Goal: Information Seeking & Learning: Learn about a topic

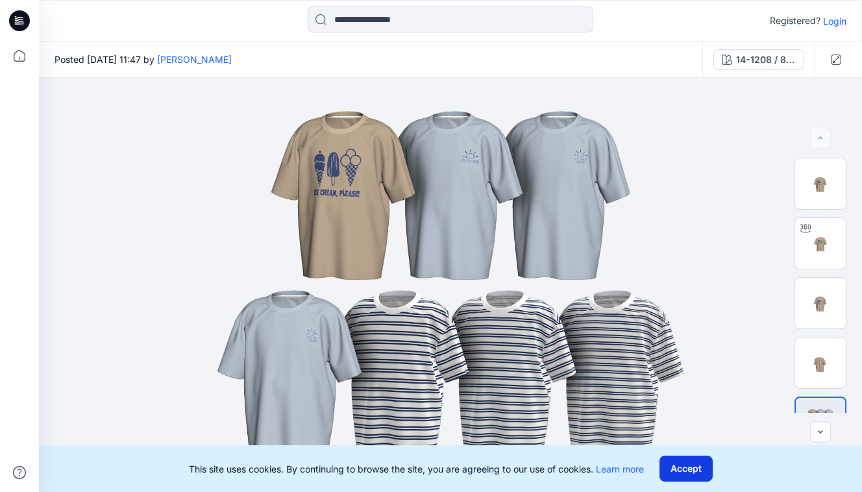
click at [694, 461] on button "Accept" at bounding box center [685, 469] width 53 height 26
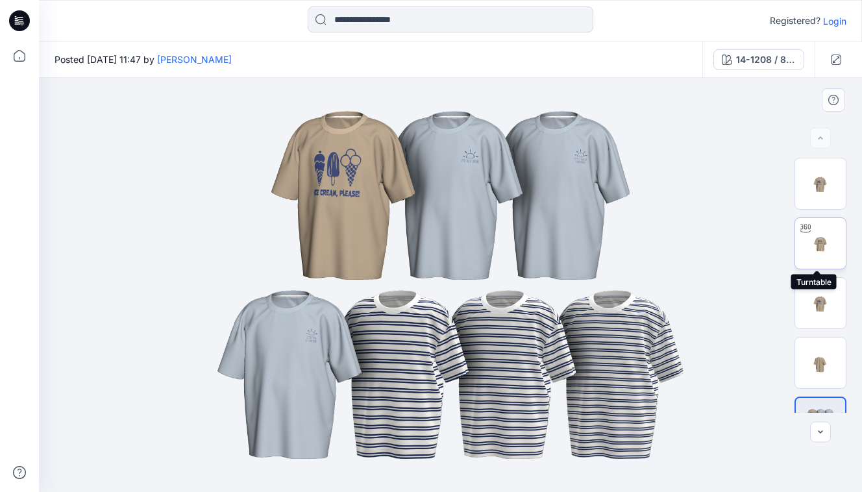
click at [832, 236] on img at bounding box center [820, 243] width 51 height 51
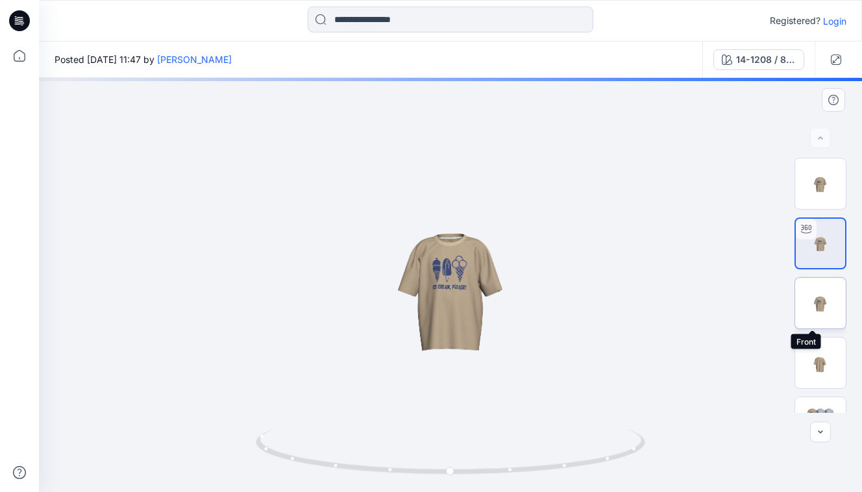
click at [831, 302] on img at bounding box center [820, 303] width 51 height 51
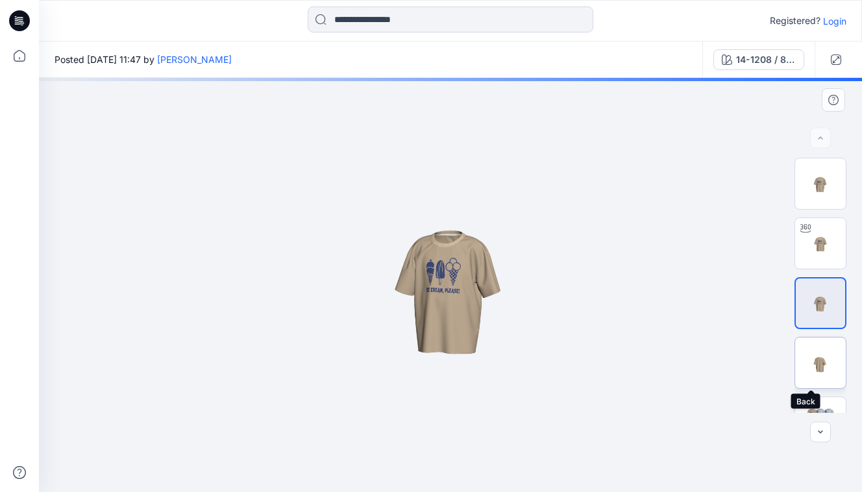
click at [827, 367] on img at bounding box center [820, 363] width 51 height 51
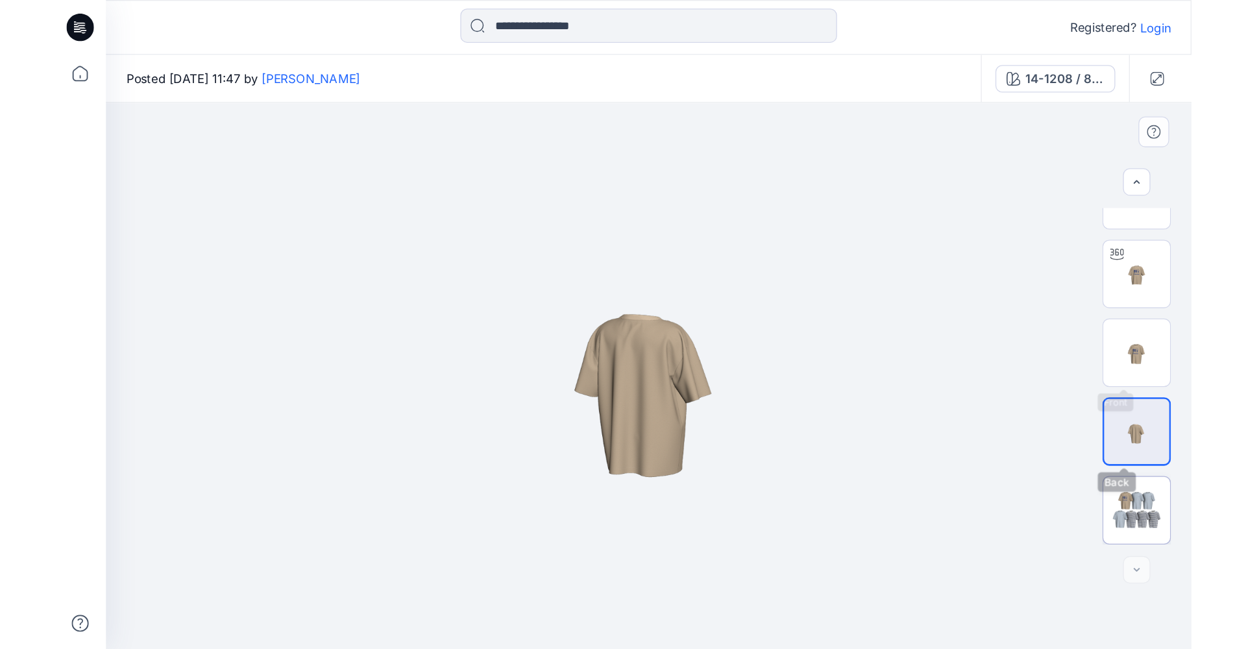
scroll to position [36, 0]
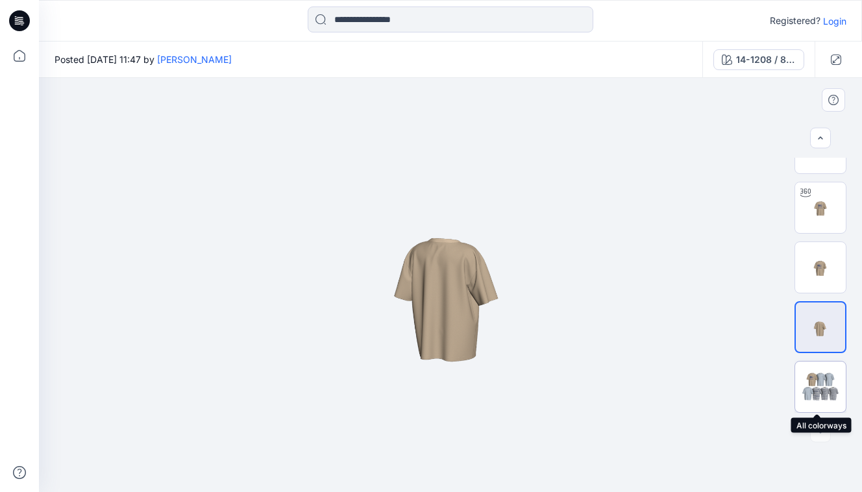
click at [823, 391] on img at bounding box center [820, 386] width 51 height 31
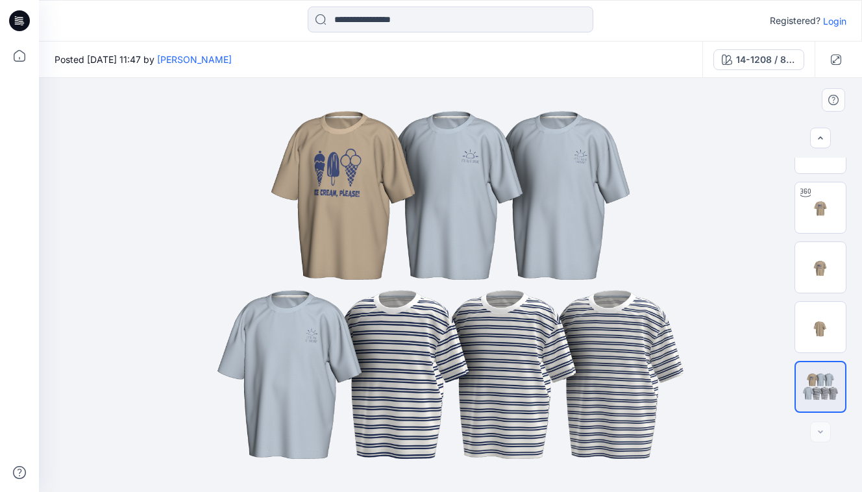
click at [566, 147] on img at bounding box center [450, 284] width 649 height 389
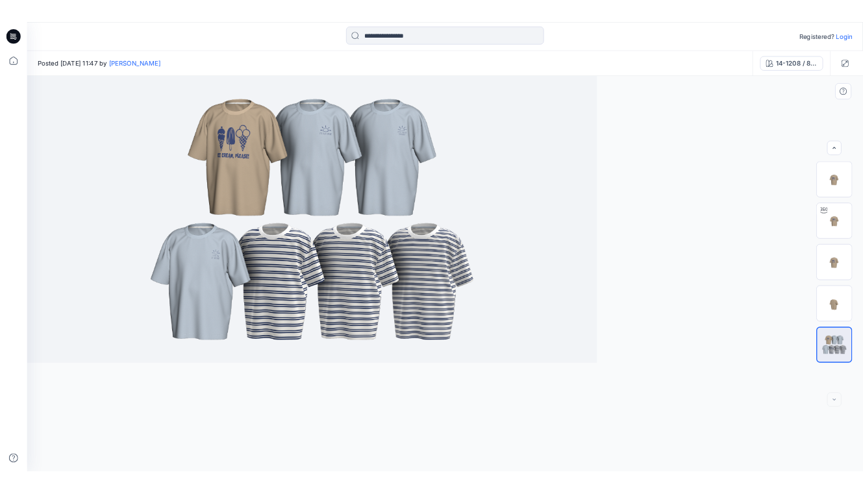
scroll to position [0, 0]
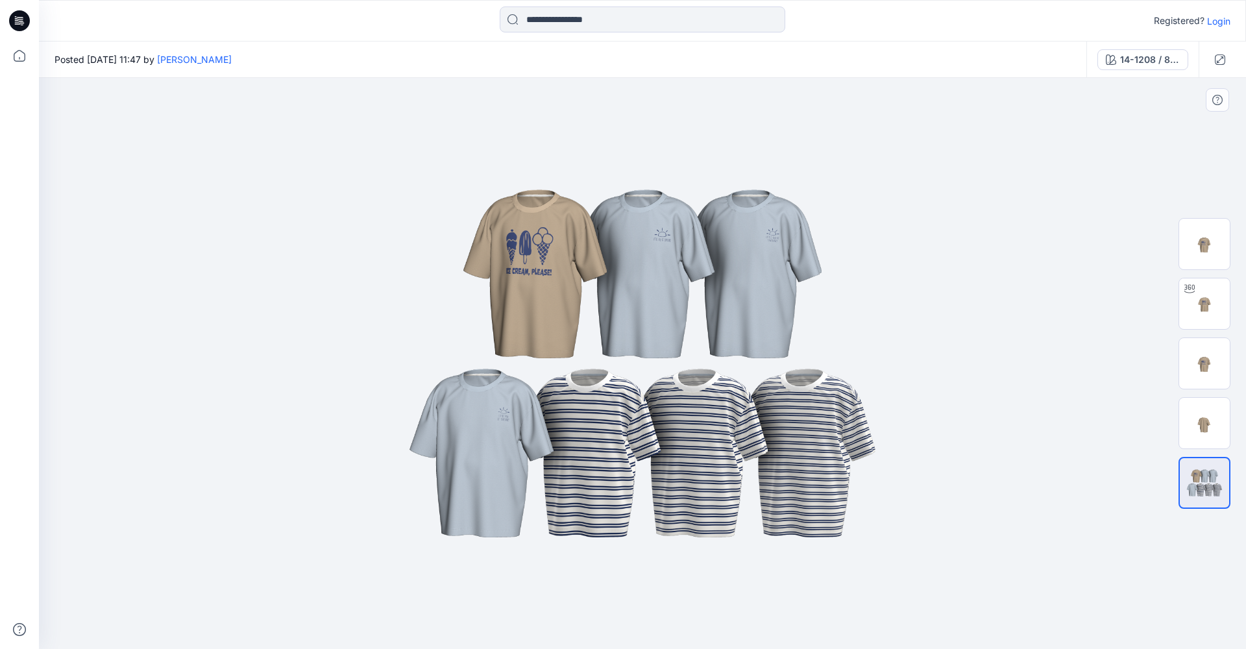
click at [626, 318] on img at bounding box center [642, 363] width 649 height 389
click at [648, 245] on img at bounding box center [642, 363] width 649 height 389
click at [662, 238] on img at bounding box center [642, 363] width 649 height 389
click at [689, 247] on img at bounding box center [642, 363] width 649 height 389
click at [861, 486] on img at bounding box center [1204, 483] width 49 height 30
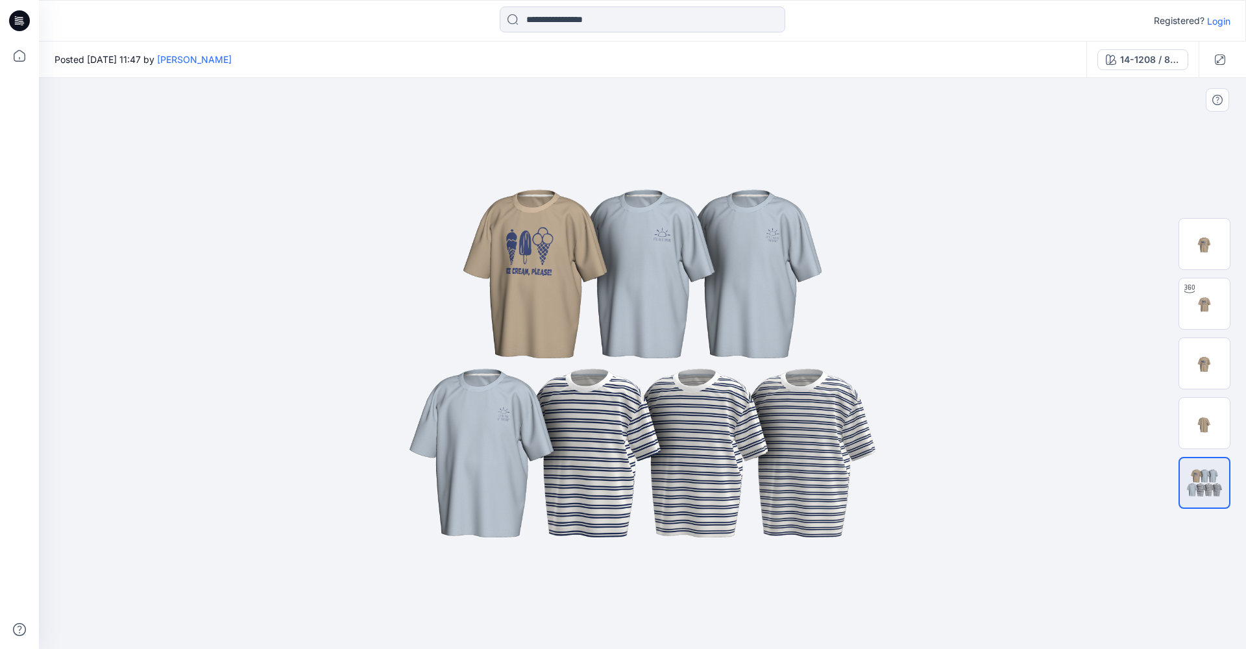
click at [861, 361] on img at bounding box center [642, 363] width 649 height 389
drag, startPoint x: 789, startPoint y: 234, endPoint x: 1052, endPoint y: 132, distance: 281.6
click at [790, 234] on img at bounding box center [642, 363] width 649 height 389
click at [754, 245] on img at bounding box center [642, 363] width 649 height 389
click at [755, 245] on img at bounding box center [642, 363] width 649 height 389
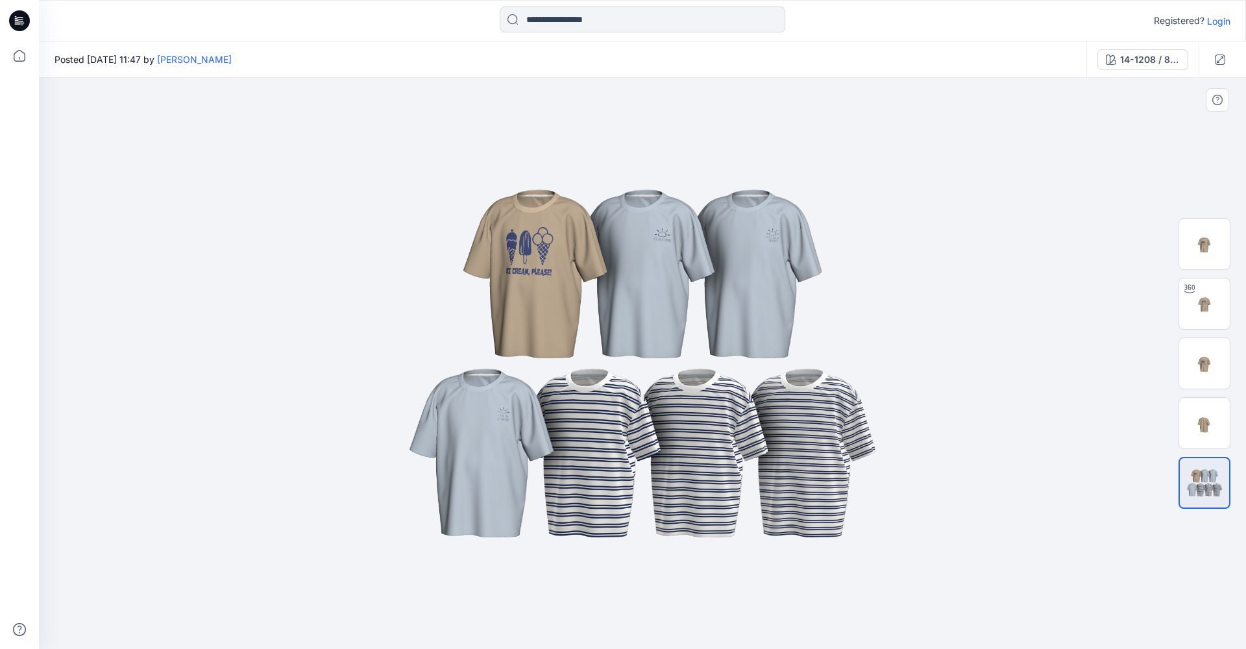
click at [756, 245] on img at bounding box center [642, 363] width 649 height 389
click at [777, 227] on img at bounding box center [642, 363] width 649 height 389
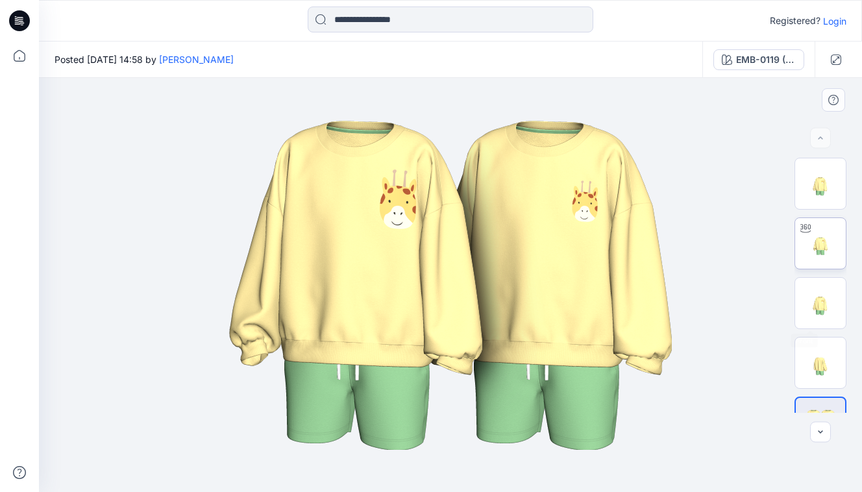
click at [817, 260] on img at bounding box center [820, 243] width 51 height 51
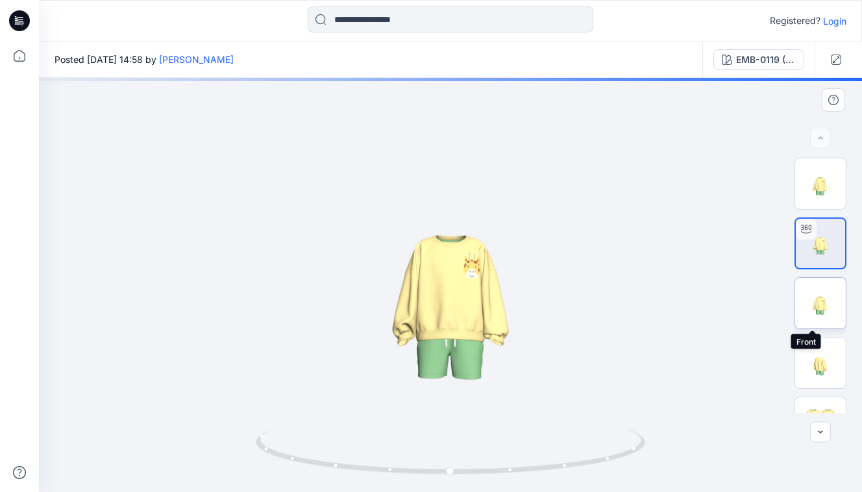
click at [818, 304] on img at bounding box center [820, 303] width 51 height 51
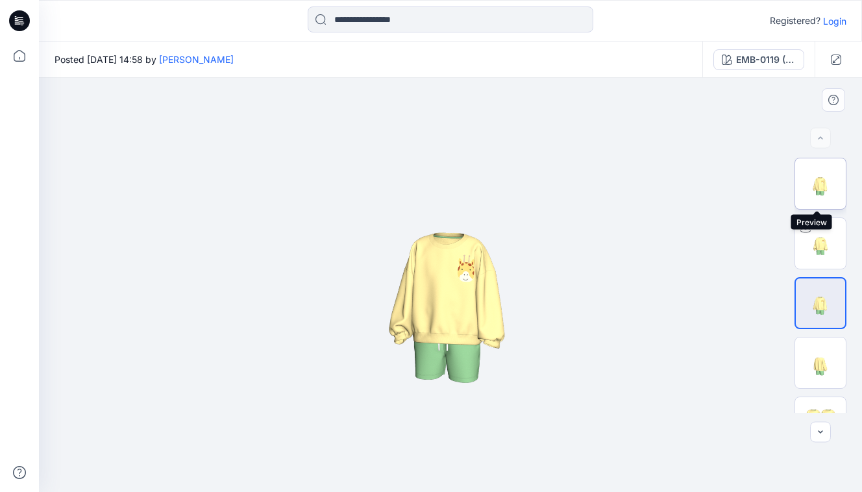
click at [822, 190] on img at bounding box center [820, 183] width 51 height 51
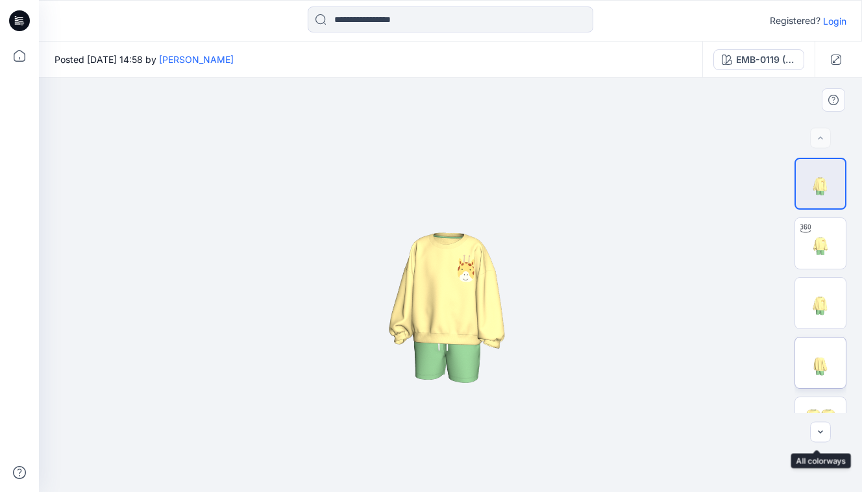
click at [817, 378] on img at bounding box center [820, 363] width 51 height 51
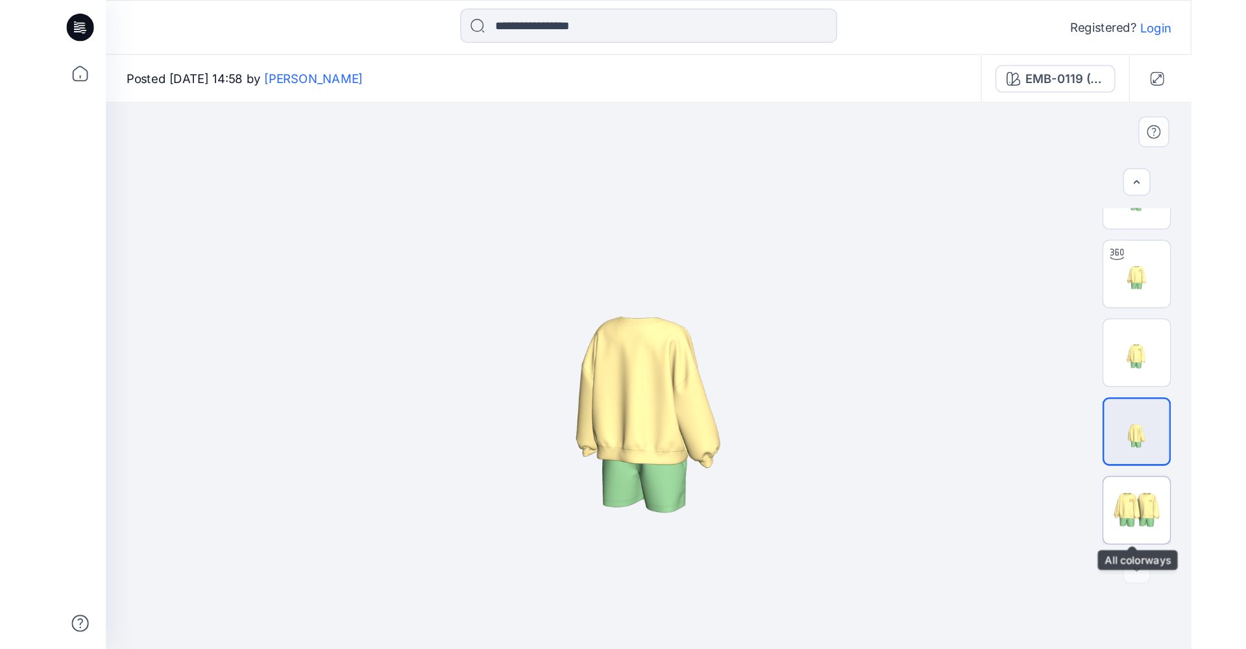
scroll to position [36, 0]
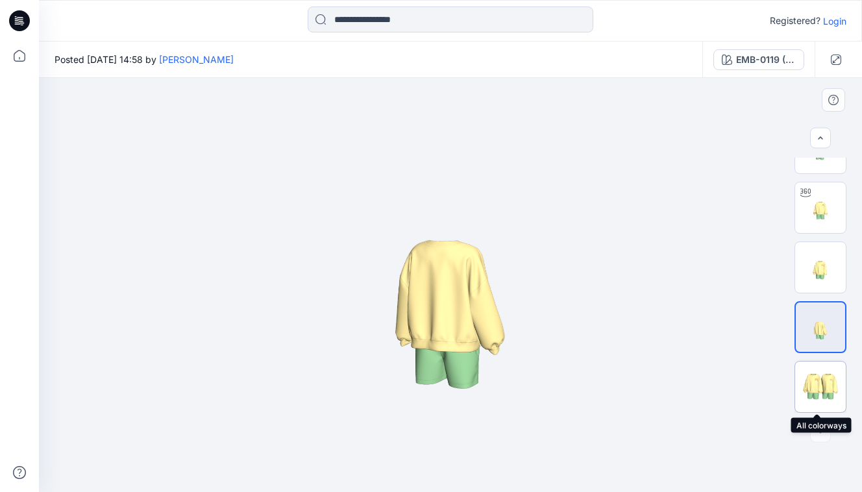
click at [817, 391] on img at bounding box center [820, 386] width 51 height 31
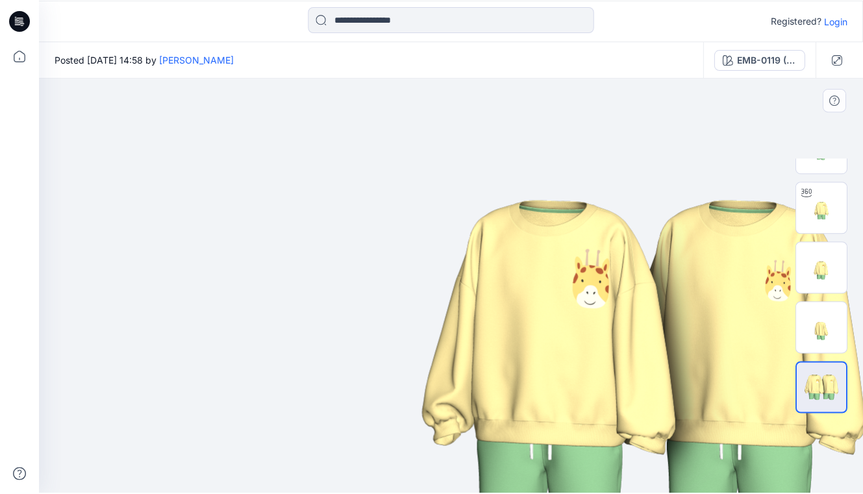
scroll to position [0, 0]
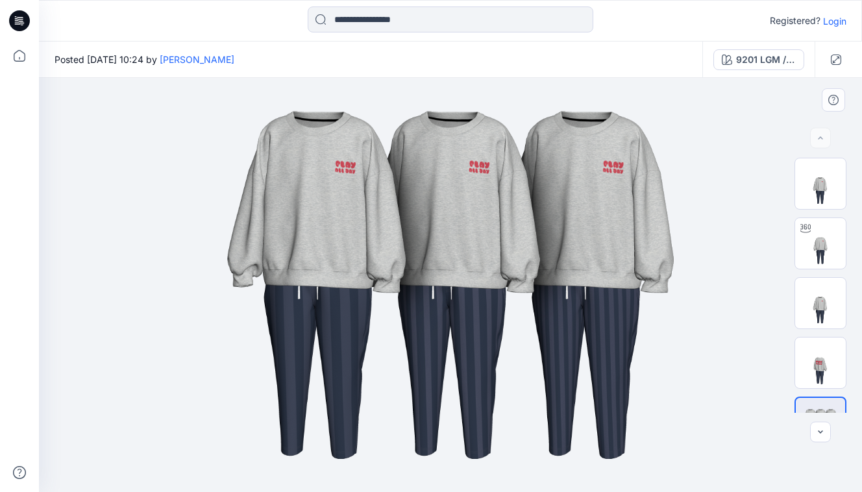
click at [361, 177] on img at bounding box center [450, 284] width 649 height 389
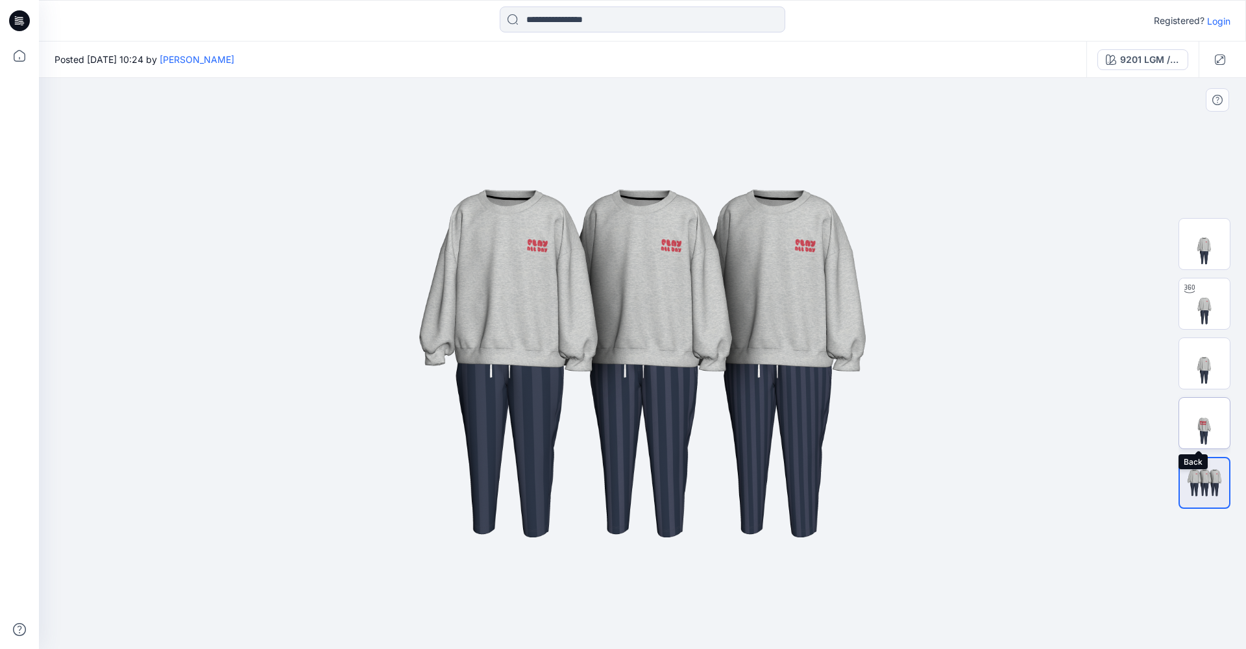
click at [861, 425] on img at bounding box center [1204, 423] width 51 height 51
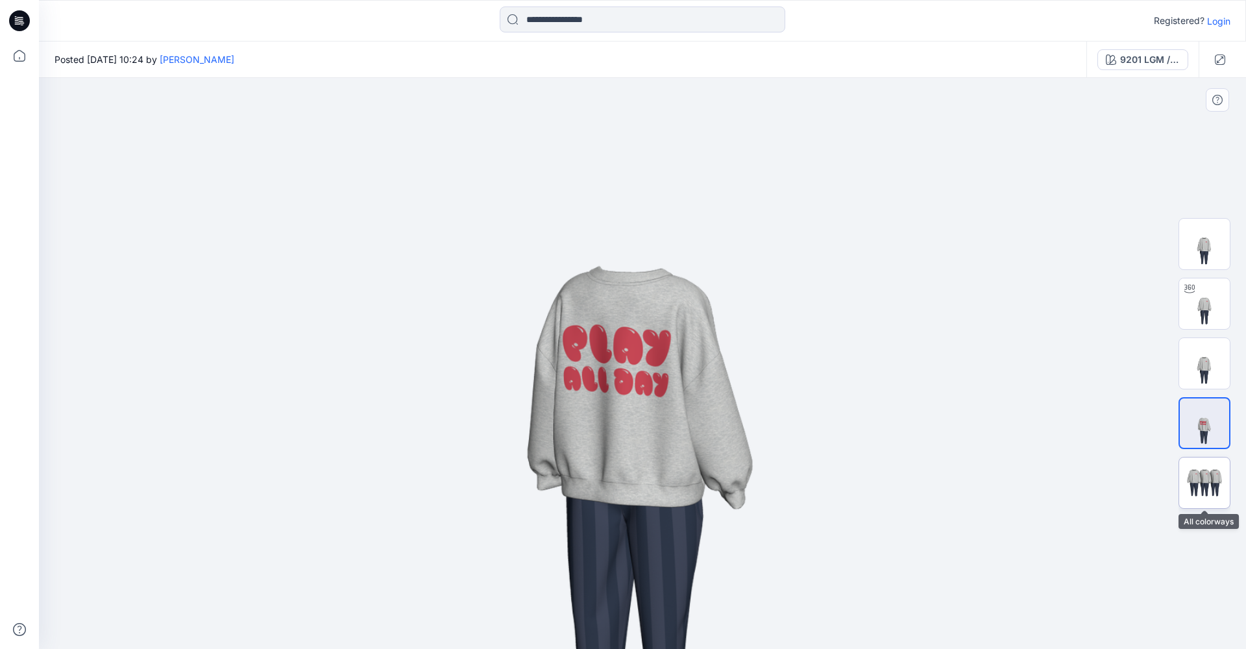
click at [861, 491] on div at bounding box center [1205, 483] width 52 height 52
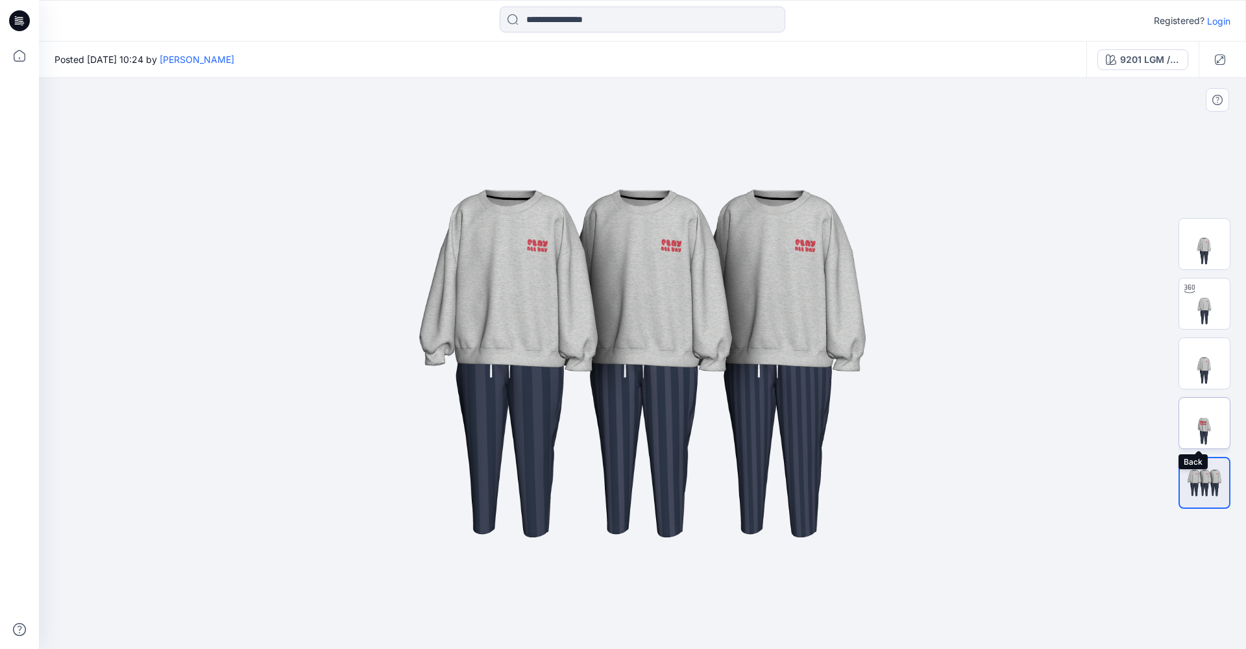
click at [861, 406] on img at bounding box center [1204, 423] width 51 height 51
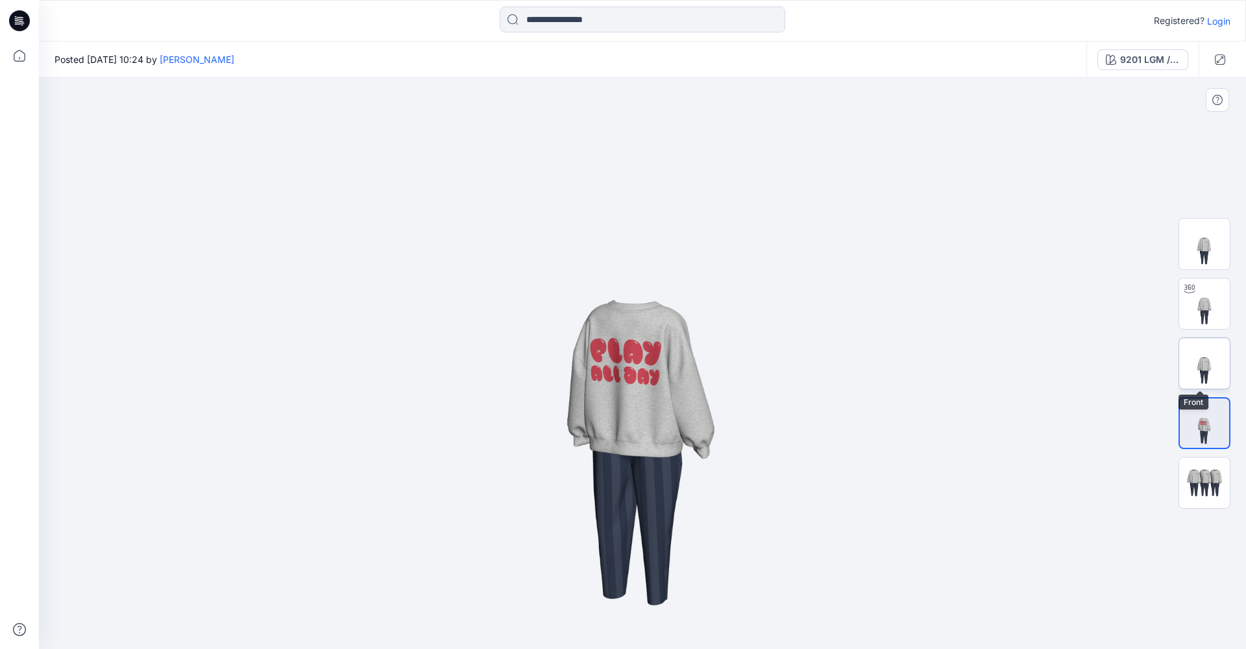
click at [861, 361] on img at bounding box center [1204, 363] width 51 height 51
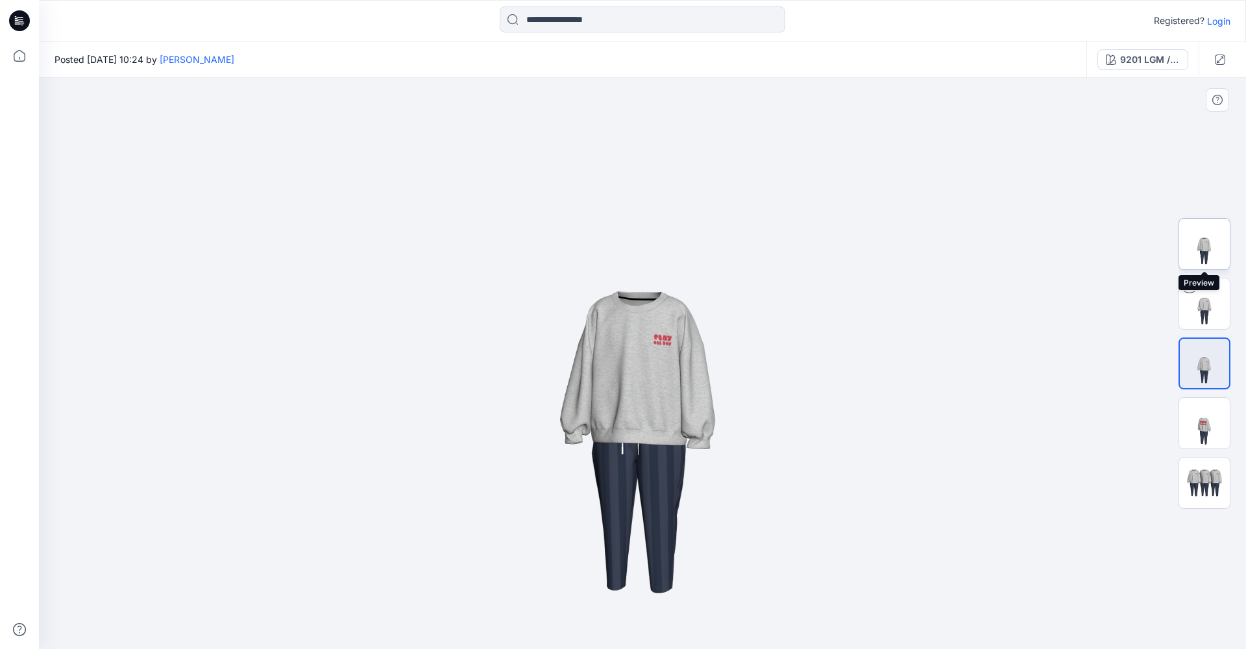
click at [861, 241] on img at bounding box center [1204, 244] width 51 height 51
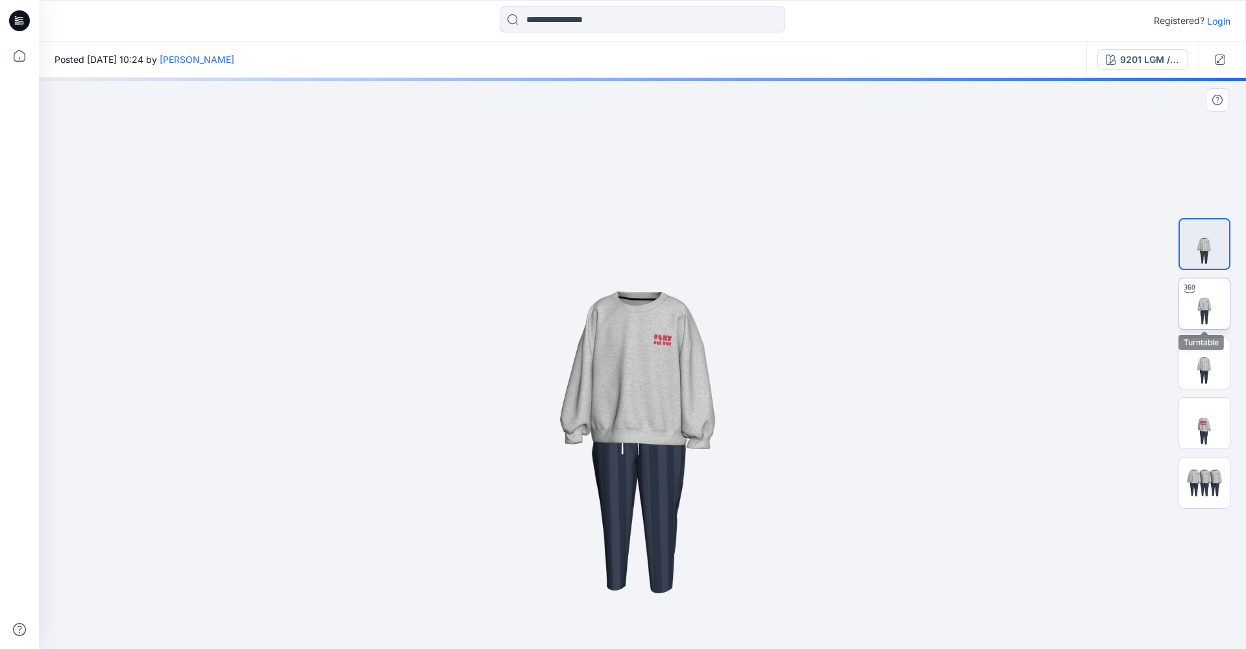
click at [861, 303] on img at bounding box center [1204, 303] width 51 height 51
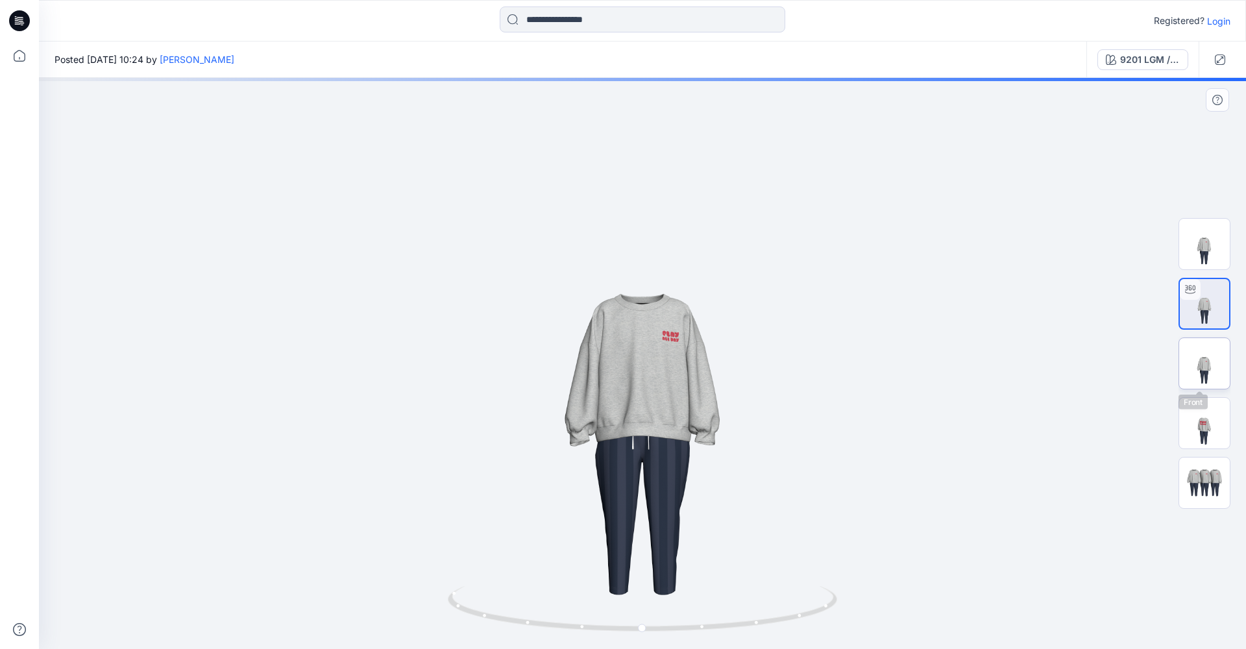
click at [861, 366] on img at bounding box center [1204, 363] width 51 height 51
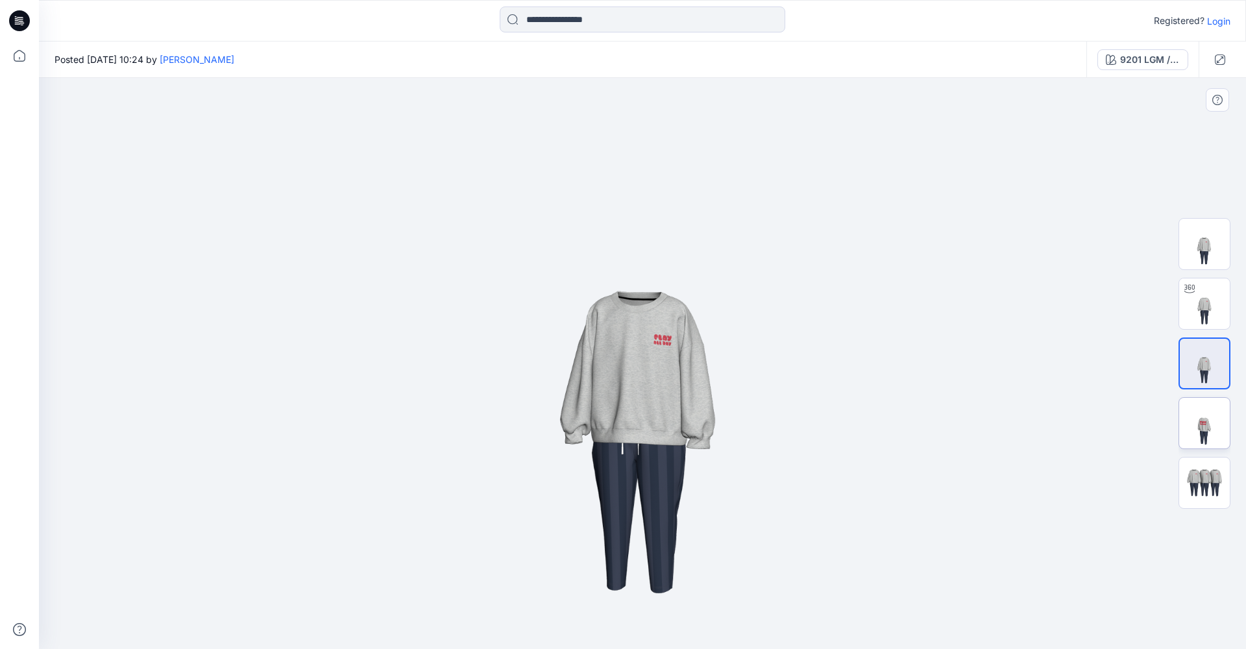
click at [861, 437] on img at bounding box center [1204, 423] width 51 height 51
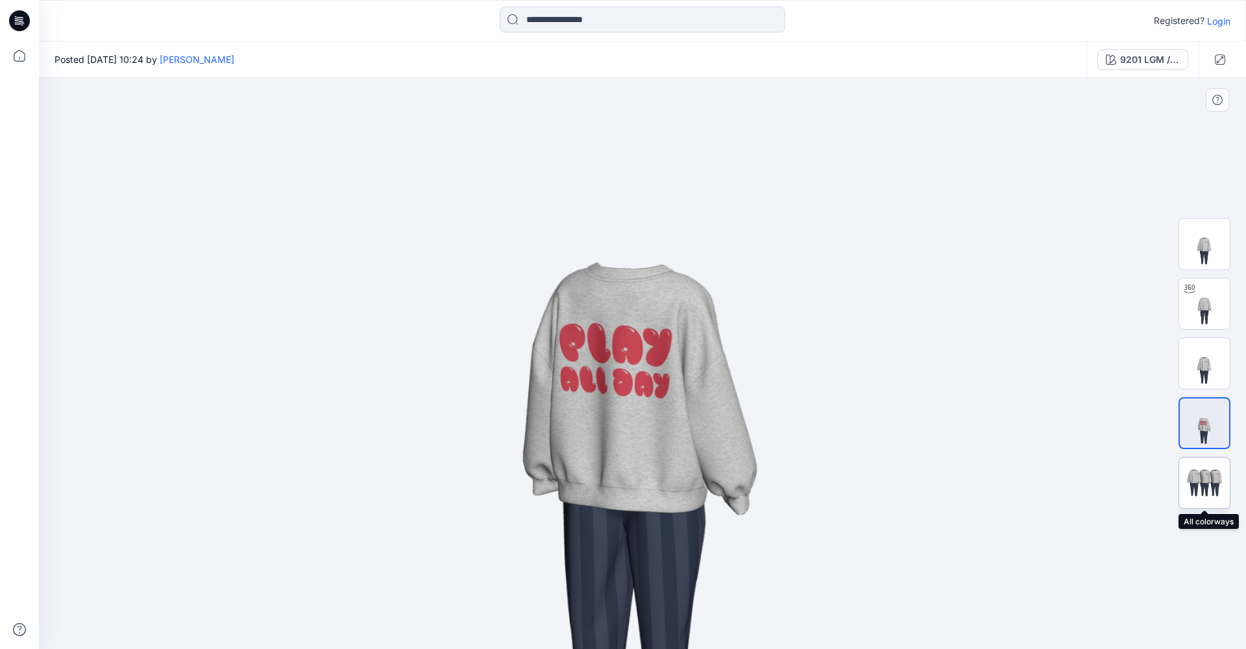
click at [861, 471] on img at bounding box center [1204, 483] width 51 height 31
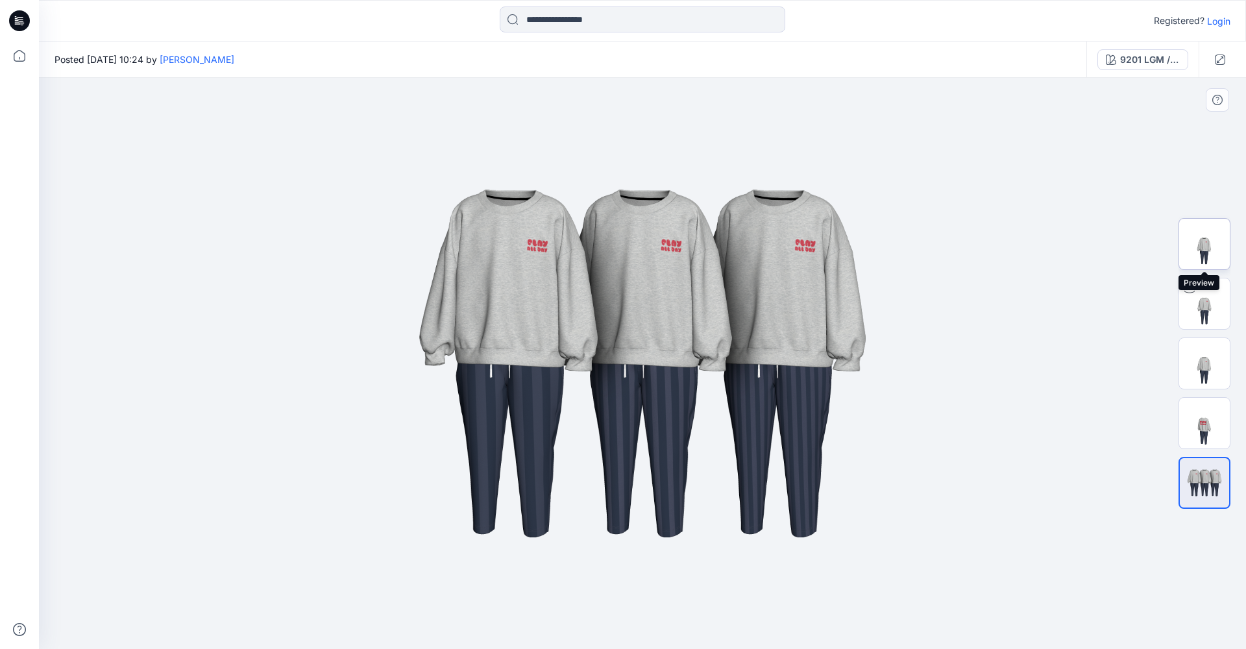
click at [861, 251] on img at bounding box center [1204, 244] width 51 height 51
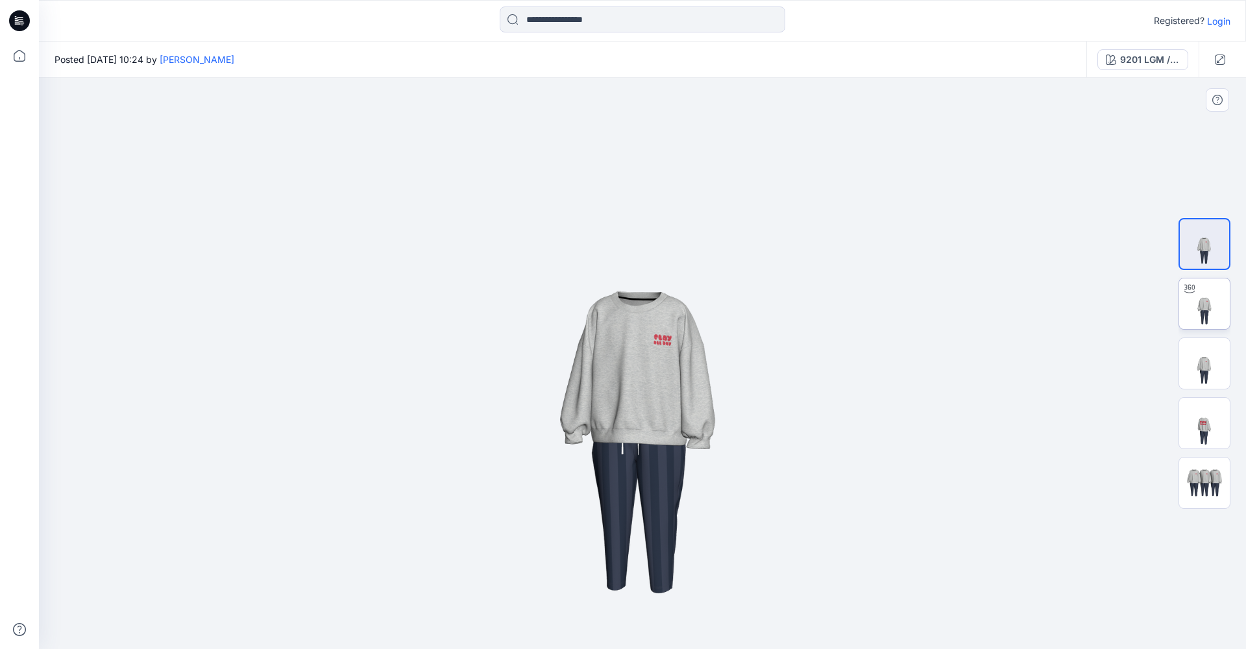
click at [861, 284] on img at bounding box center [1204, 303] width 51 height 51
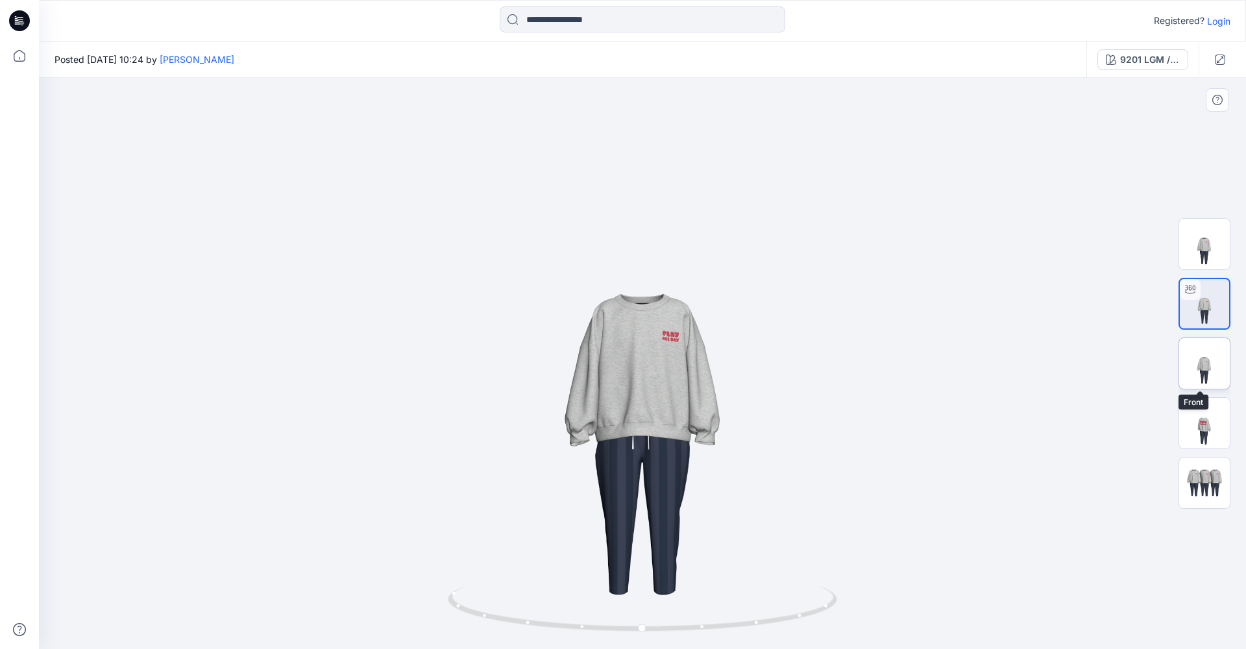
click at [861, 379] on img at bounding box center [1204, 363] width 51 height 51
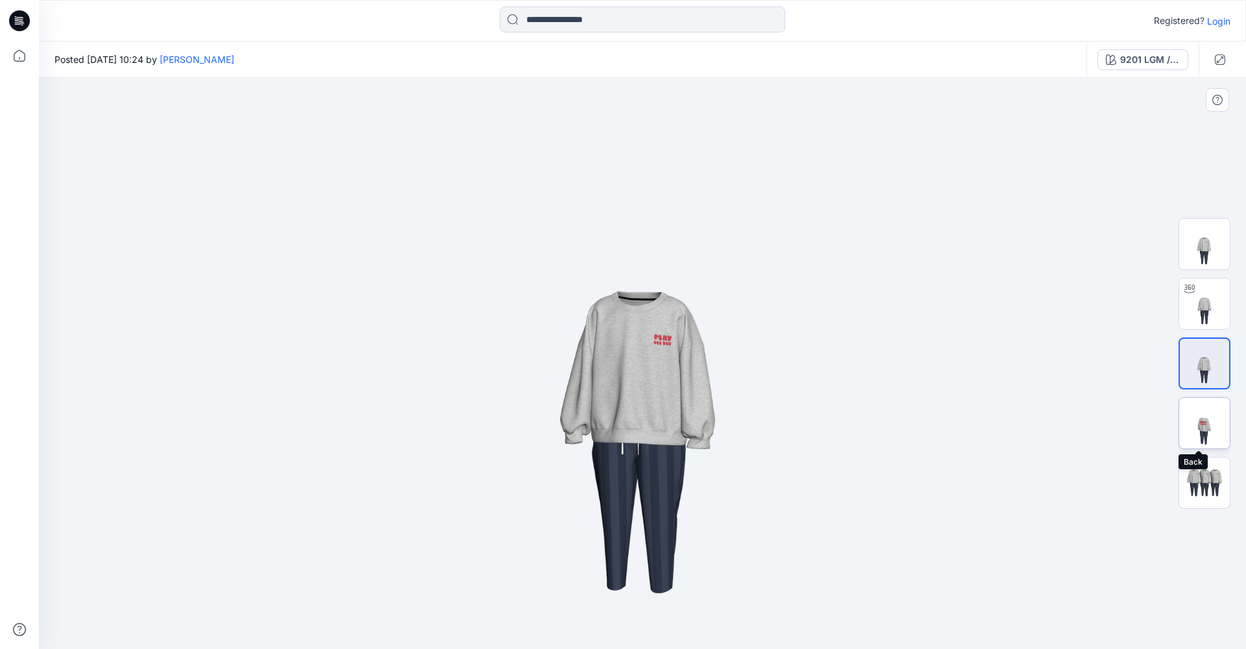
click at [861, 428] on img at bounding box center [1204, 423] width 51 height 51
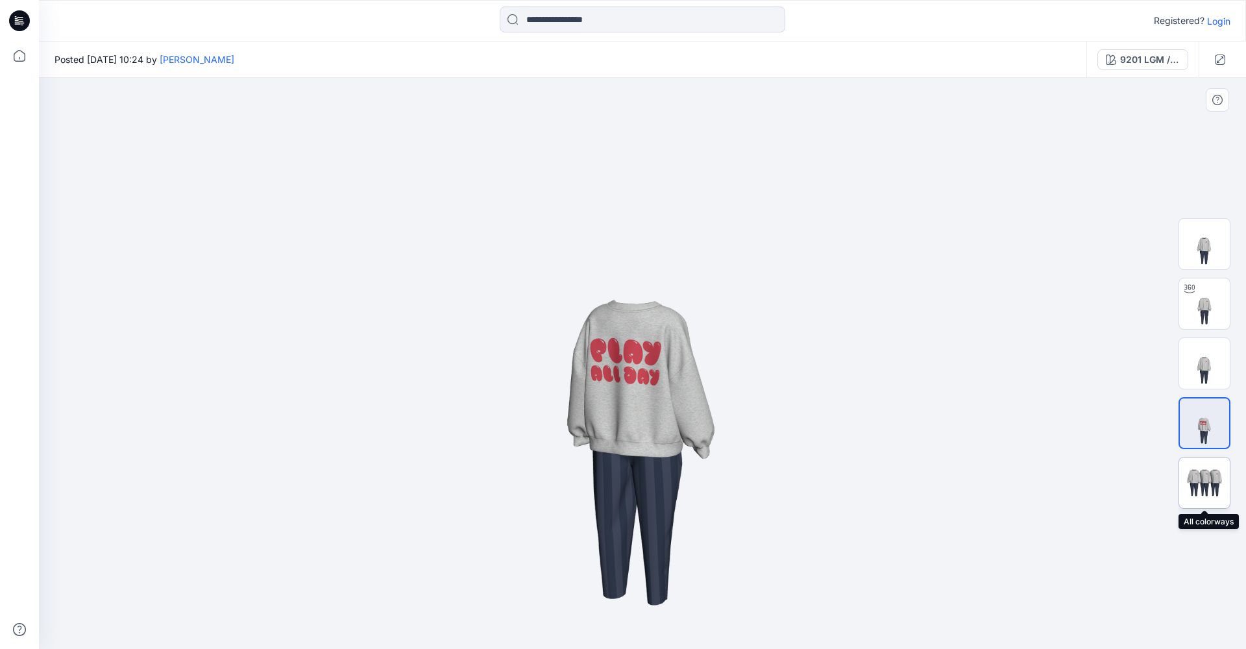
drag, startPoint x: 1217, startPoint y: 487, endPoint x: 1216, endPoint y: 480, distance: 7.8
click at [861, 487] on img at bounding box center [1204, 483] width 51 height 31
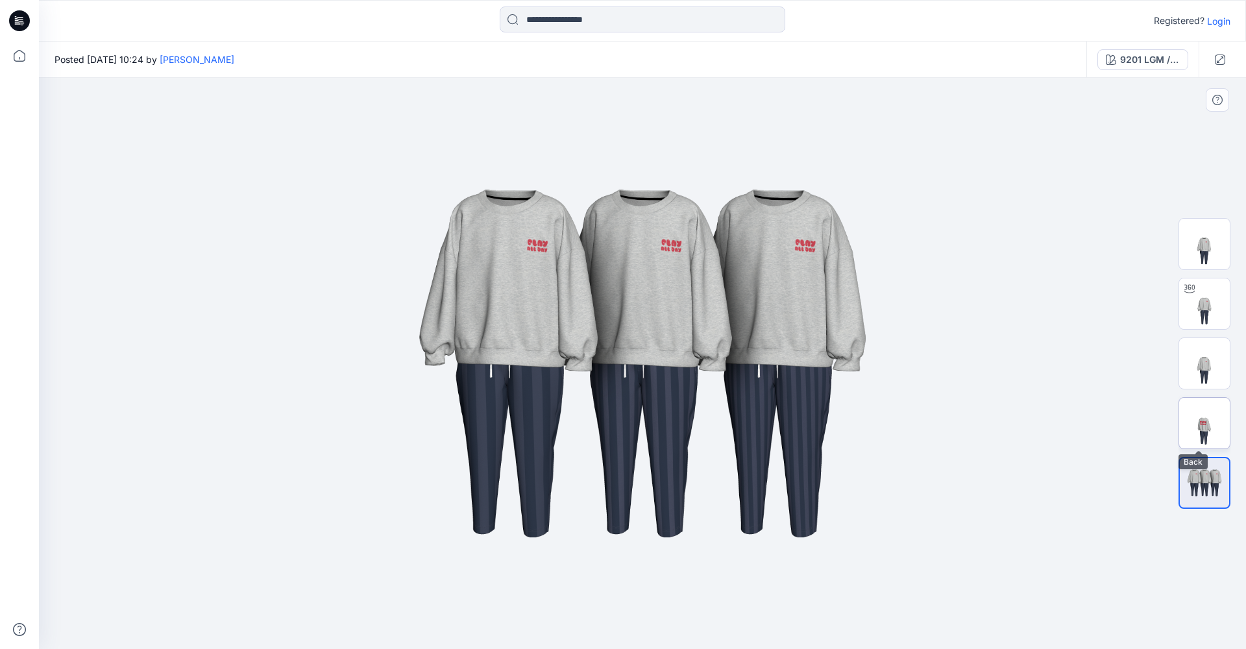
click at [861, 430] on img at bounding box center [1204, 423] width 51 height 51
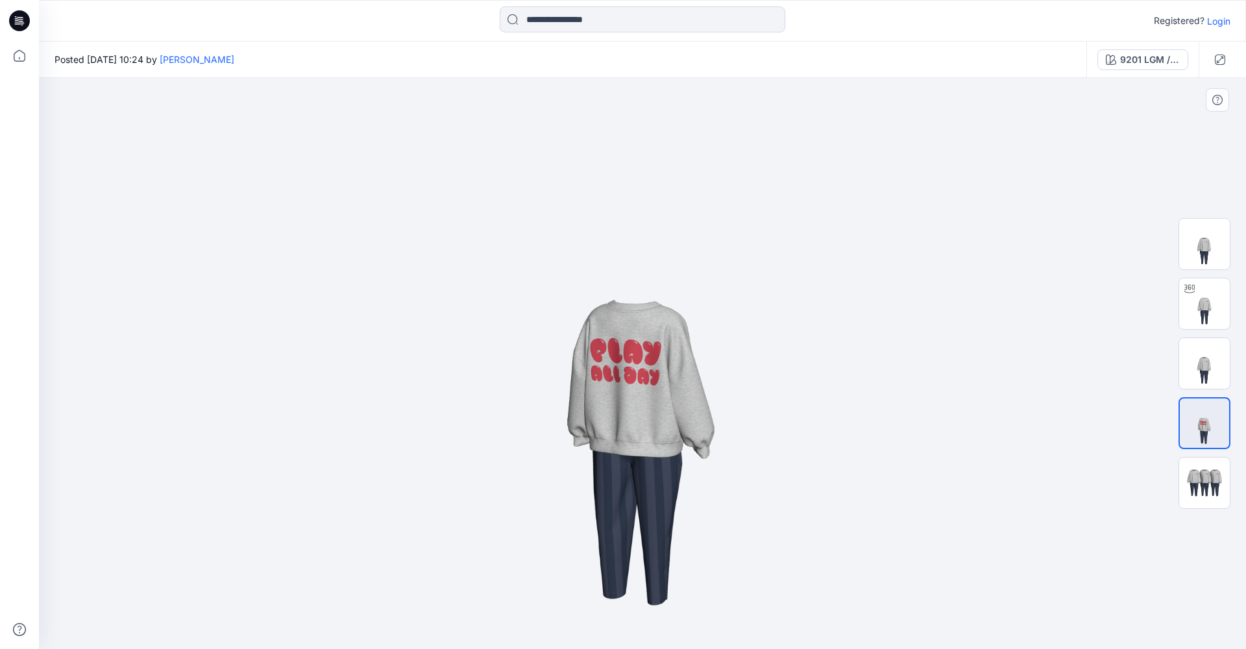
drag, startPoint x: 848, startPoint y: 406, endPoint x: 905, endPoint y: 385, distance: 60.8
click at [861, 385] on img at bounding box center [642, 363] width 571 height 571
click at [861, 361] on img at bounding box center [1204, 363] width 51 height 51
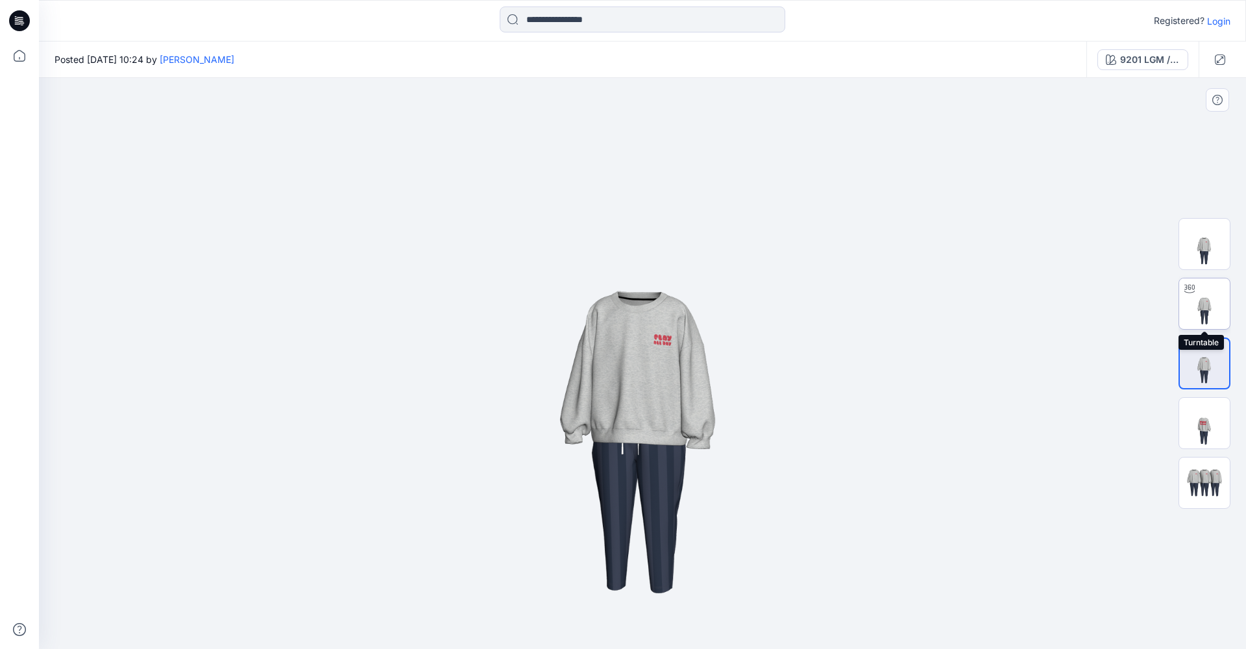
click at [861, 291] on img at bounding box center [1204, 303] width 51 height 51
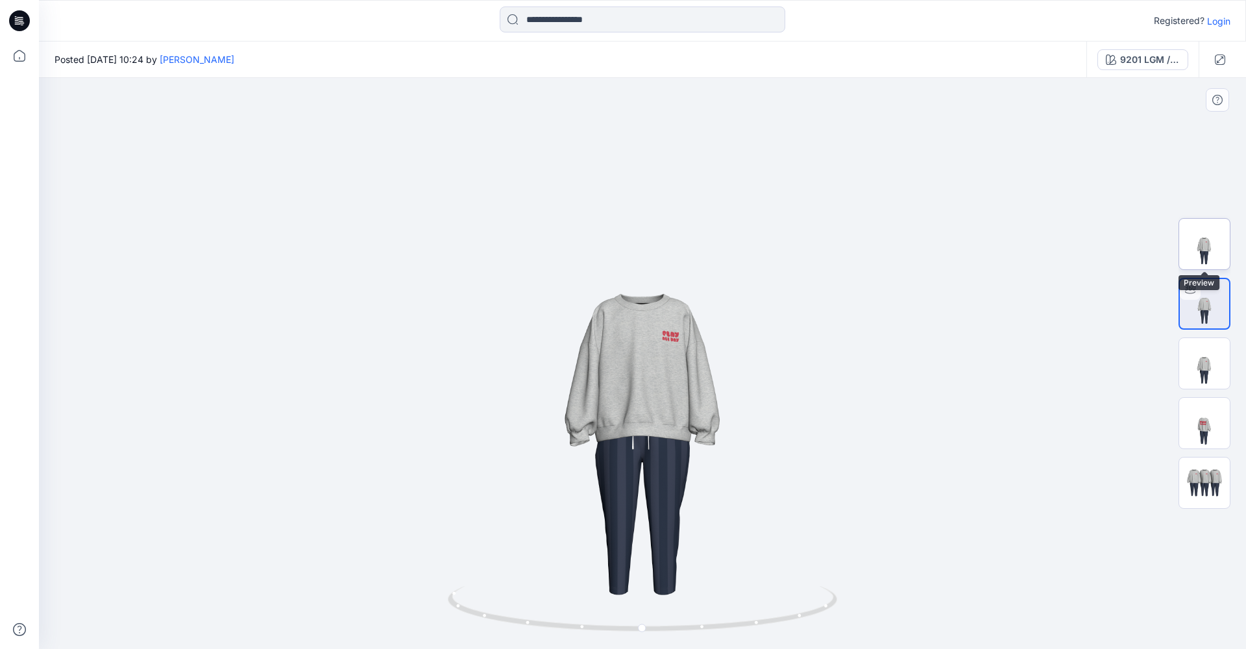
click at [861, 244] on img at bounding box center [1204, 244] width 51 height 51
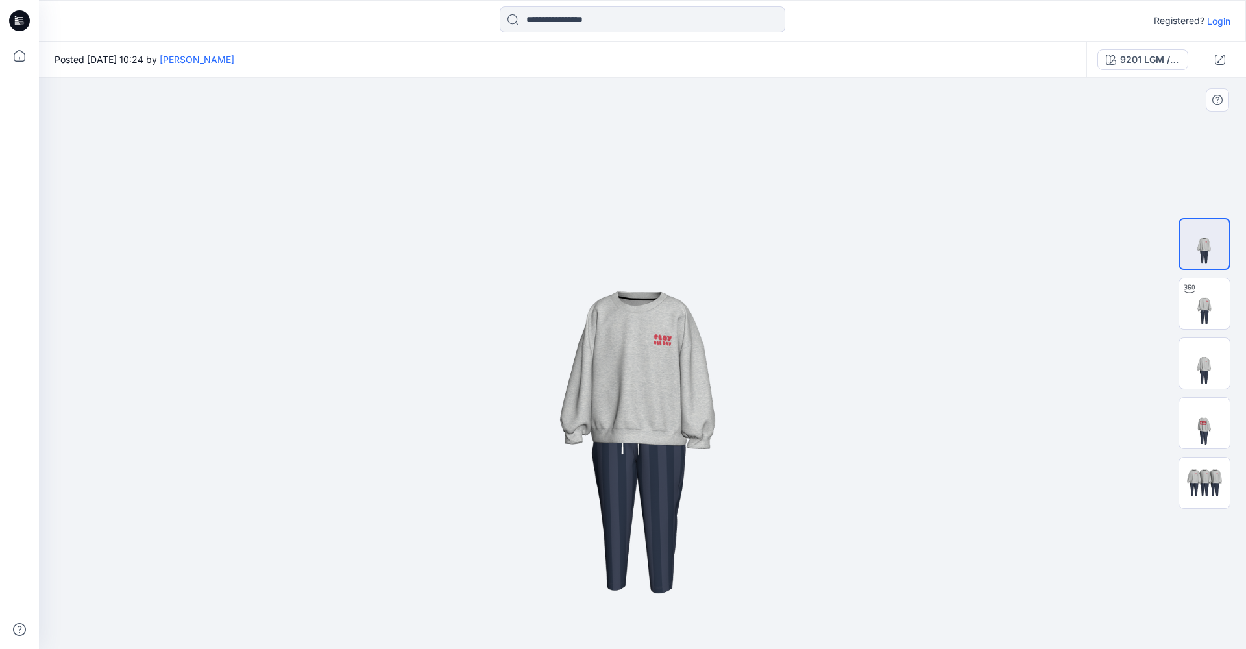
click at [34, 0] on html "Registered? Login Posted Wednesday, September 17, 2025 10:24 by Lise Stougaard …" at bounding box center [623, 324] width 1246 height 649
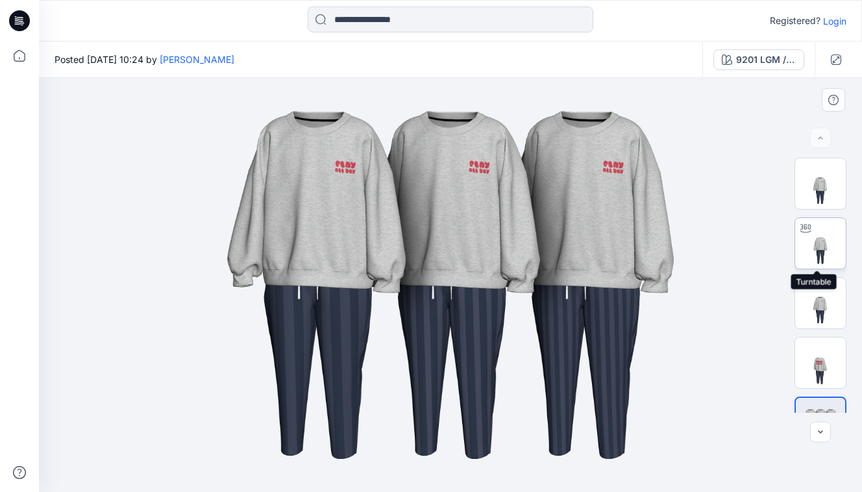
click at [820, 249] on img at bounding box center [820, 243] width 51 height 51
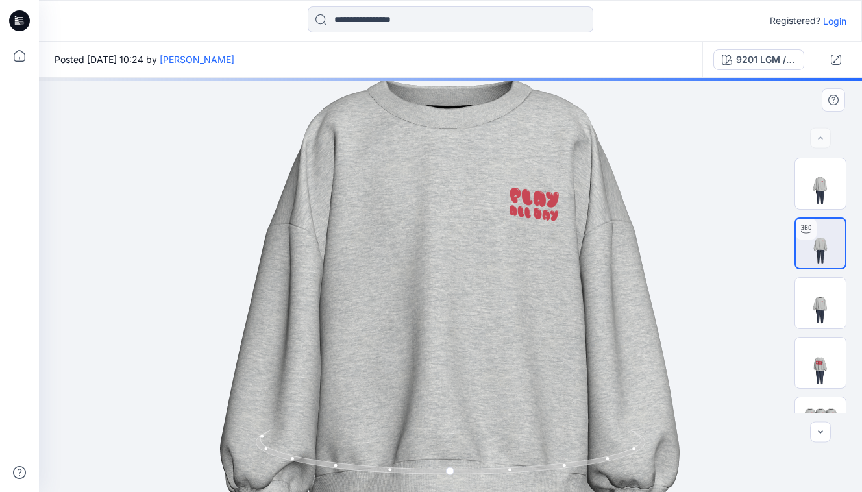
click at [461, 270] on img at bounding box center [450, 285] width 1697 height 1697
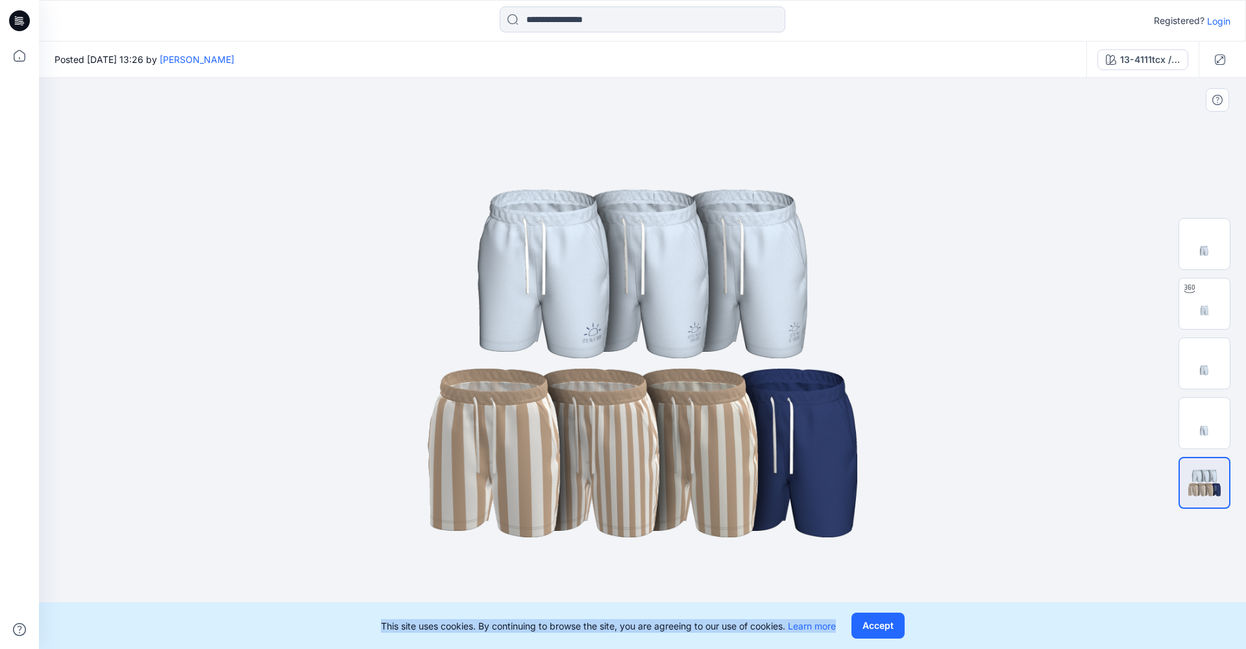
drag, startPoint x: 613, startPoint y: 350, endPoint x: 606, endPoint y: 343, distance: 9.6
click at [613, 350] on img at bounding box center [642, 363] width 649 height 389
click at [592, 329] on img at bounding box center [642, 363] width 649 height 389
click at [1228, 426] on img at bounding box center [1204, 423] width 51 height 51
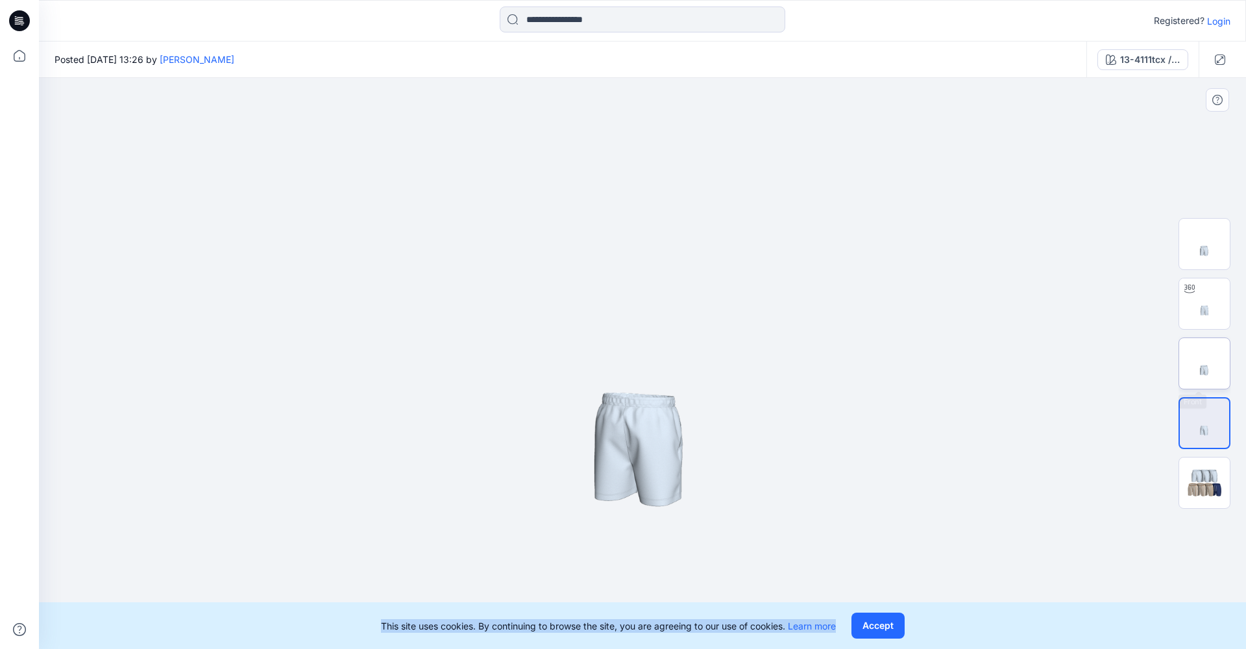
click at [1203, 375] on img at bounding box center [1204, 363] width 51 height 51
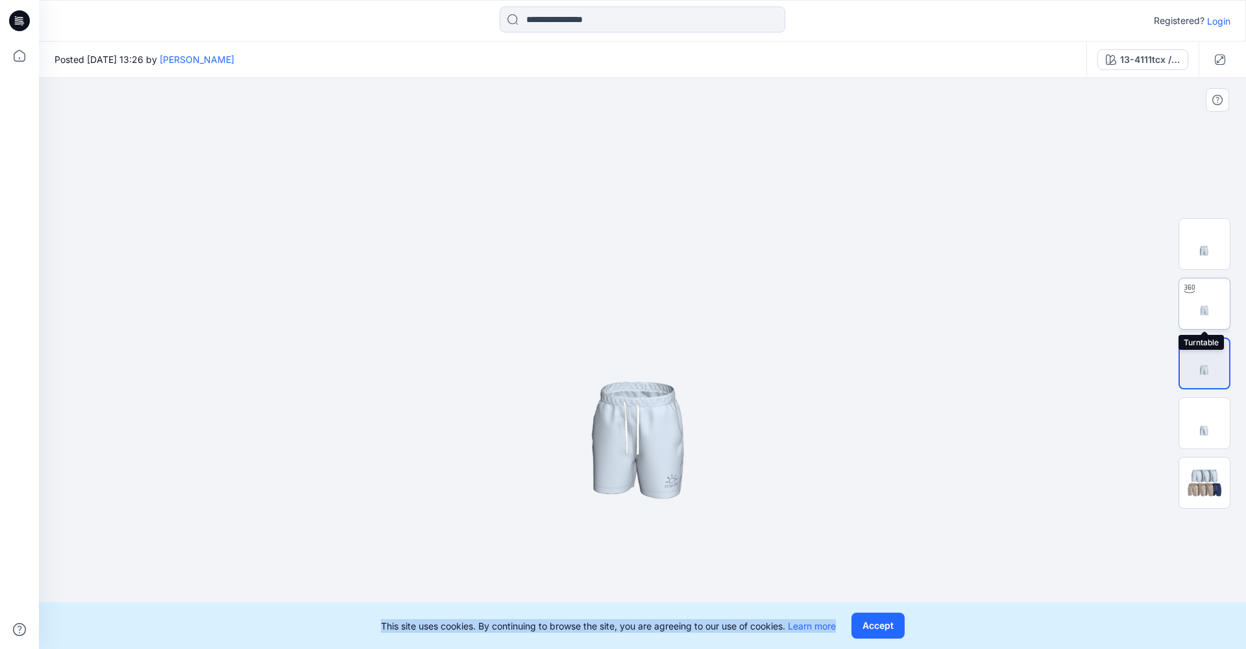
click at [1207, 294] on img at bounding box center [1204, 303] width 51 height 51
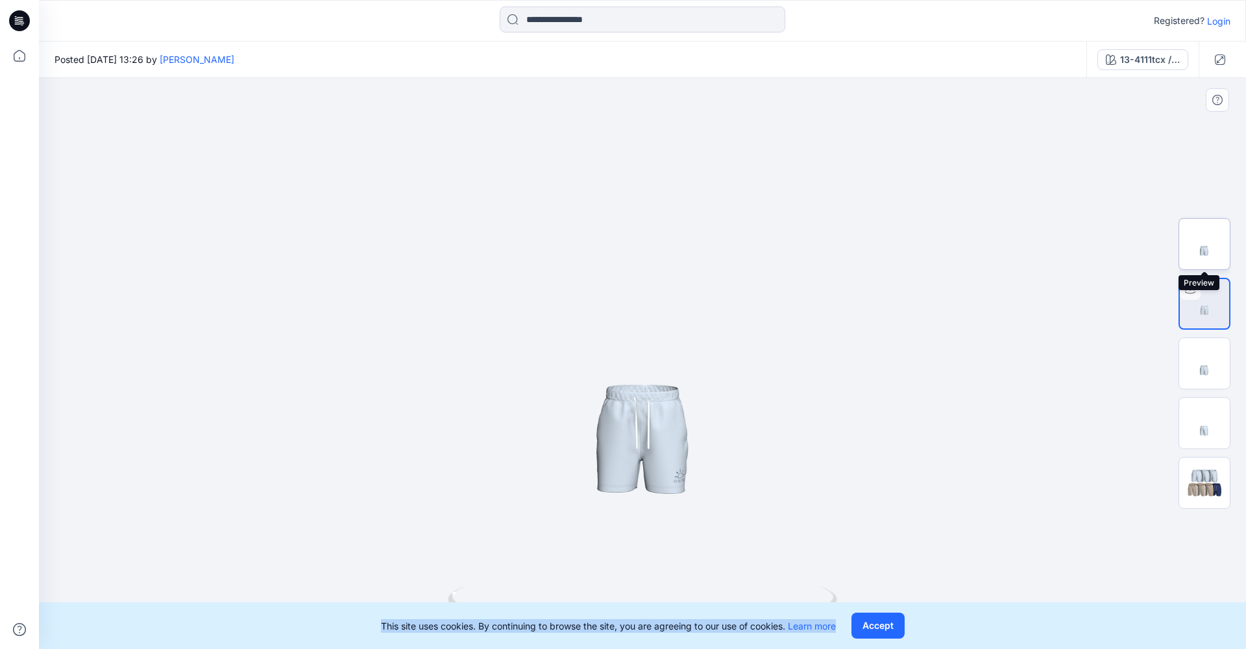
click at [1198, 221] on img at bounding box center [1204, 244] width 51 height 51
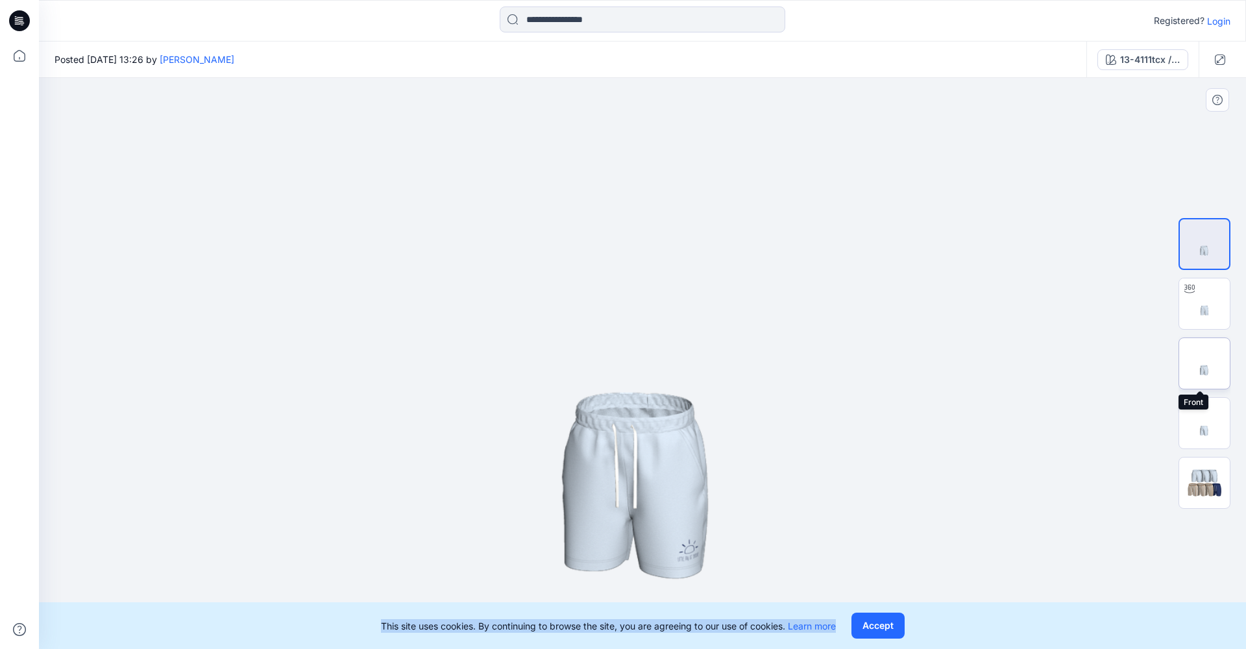
click at [1216, 374] on img at bounding box center [1204, 363] width 51 height 51
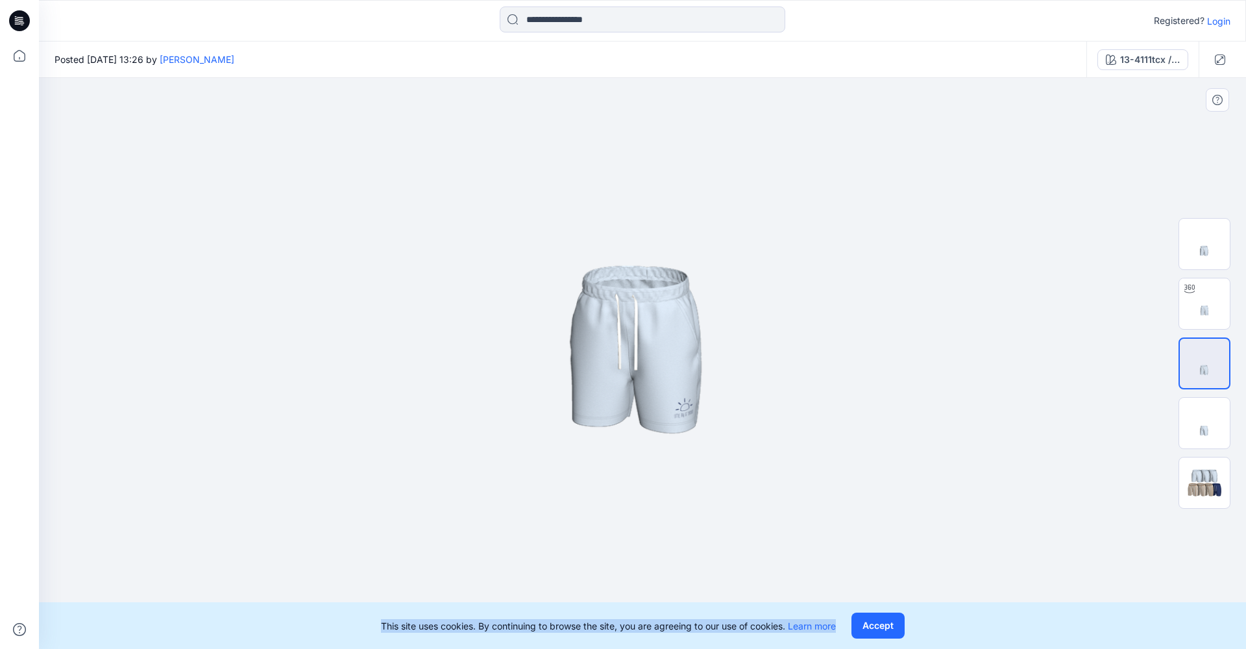
drag, startPoint x: 706, startPoint y: 536, endPoint x: 642, endPoint y: 415, distance: 137.3
click at [632, 400] on img at bounding box center [642, 239] width 819 height 819
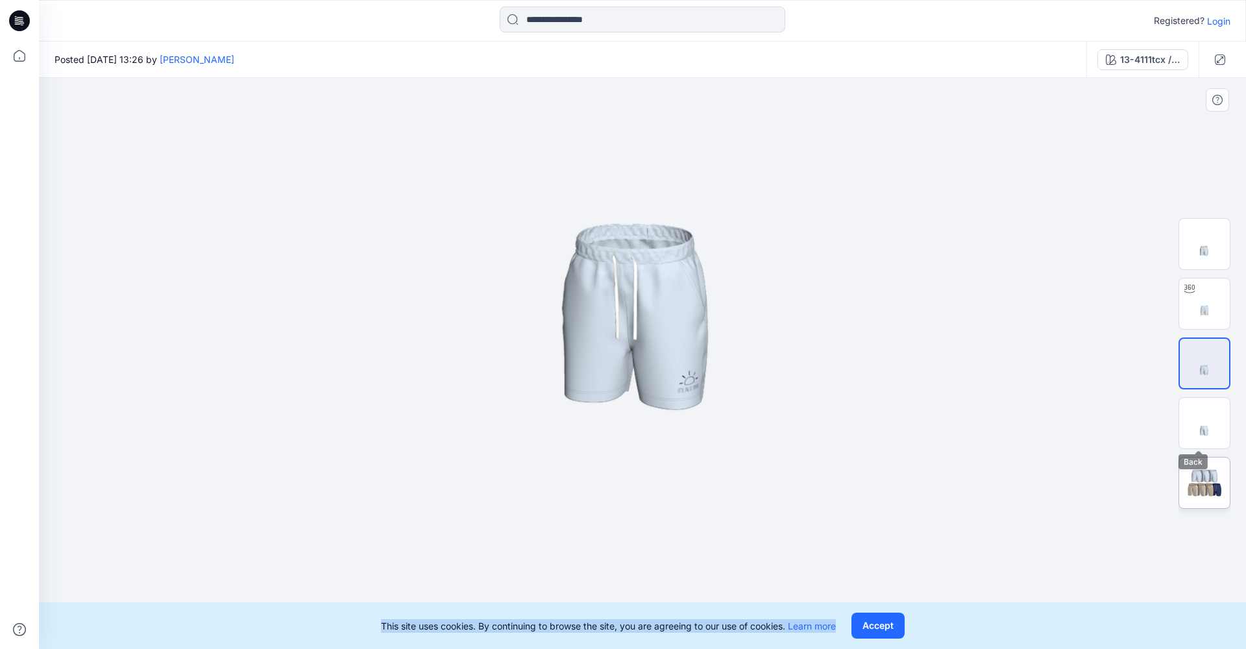
drag, startPoint x: 1203, startPoint y: 430, endPoint x: 1209, endPoint y: 467, distance: 37.6
click at [1203, 430] on img at bounding box center [1204, 423] width 51 height 51
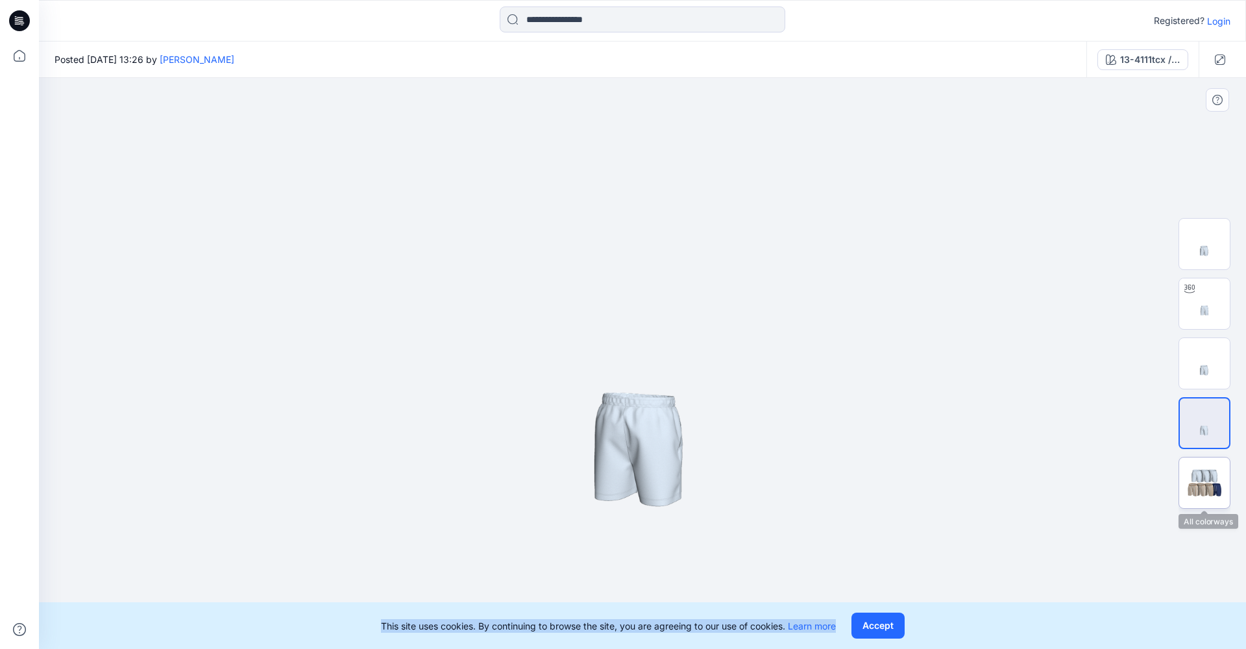
click at [1214, 487] on img at bounding box center [1204, 483] width 51 height 31
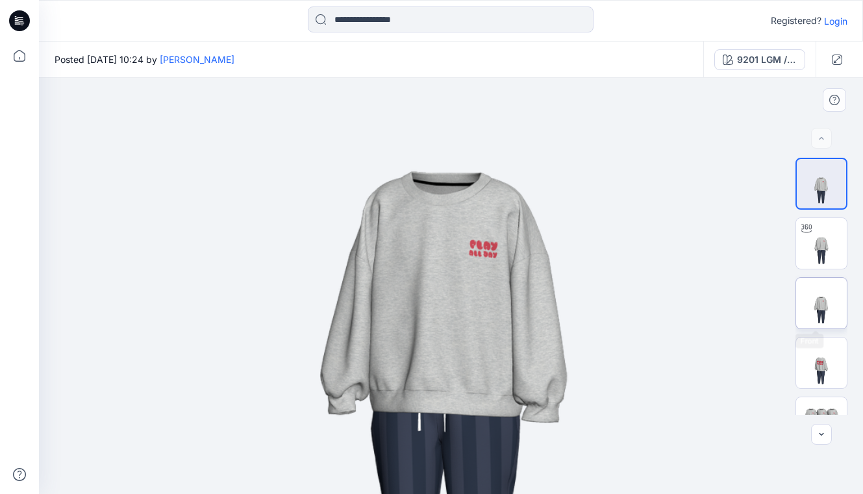
click at [835, 307] on img at bounding box center [821, 303] width 51 height 51
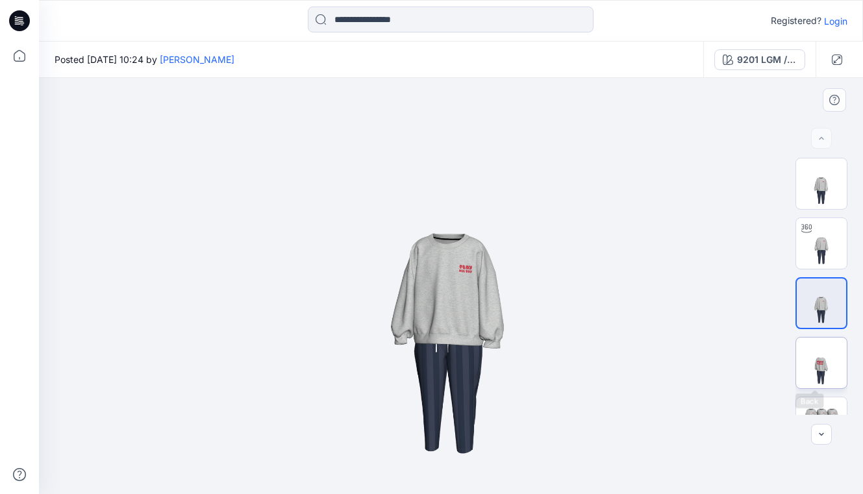
click at [815, 372] on img at bounding box center [821, 363] width 51 height 51
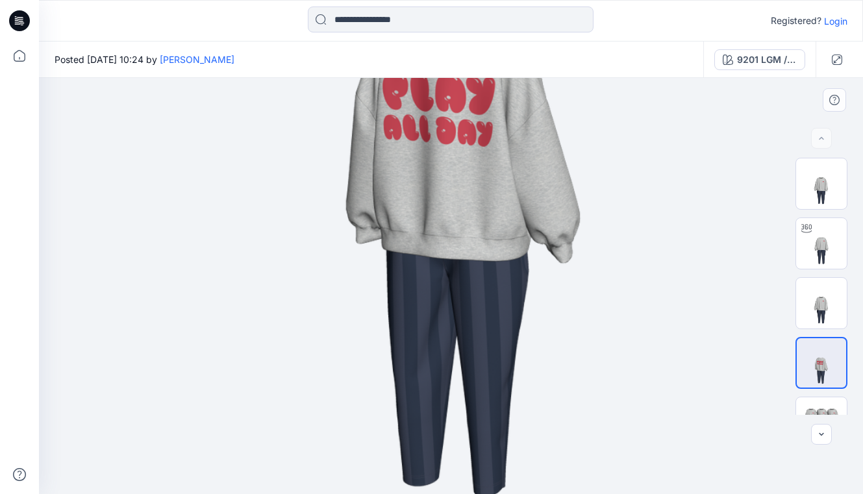
drag, startPoint x: 424, startPoint y: 365, endPoint x: 510, endPoint y: 145, distance: 235.8
click at [510, 145] on img at bounding box center [465, 111] width 909 height 909
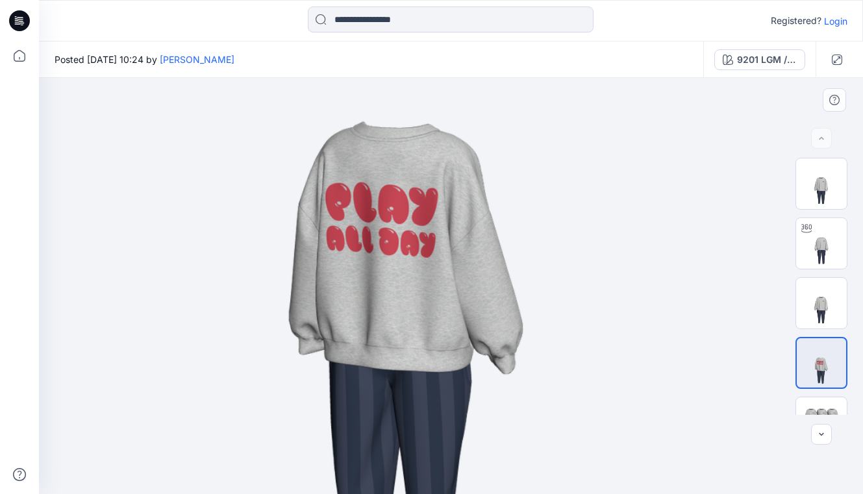
drag, startPoint x: 510, startPoint y: 145, endPoint x: 408, endPoint y: 297, distance: 182.4
click at [410, 300] on img at bounding box center [408, 222] width 909 height 909
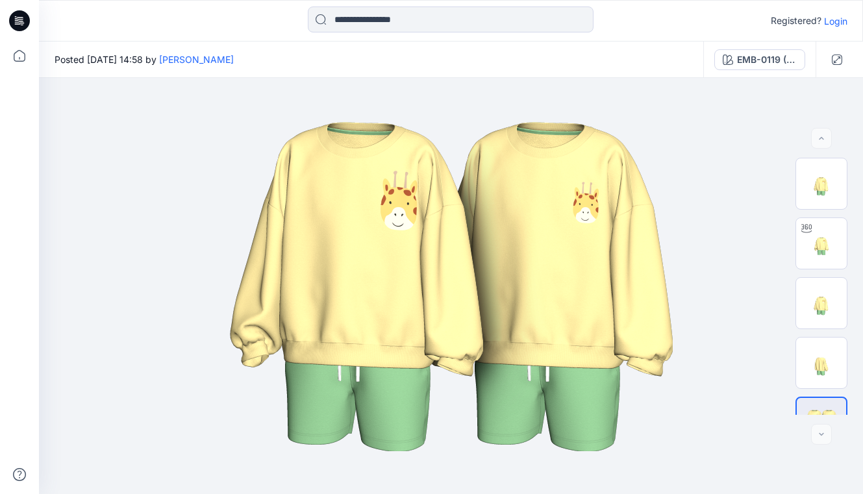
click at [810, 3] on div "Registered? Login" at bounding box center [451, 21] width 824 height 42
